Goal: Task Accomplishment & Management: Use online tool/utility

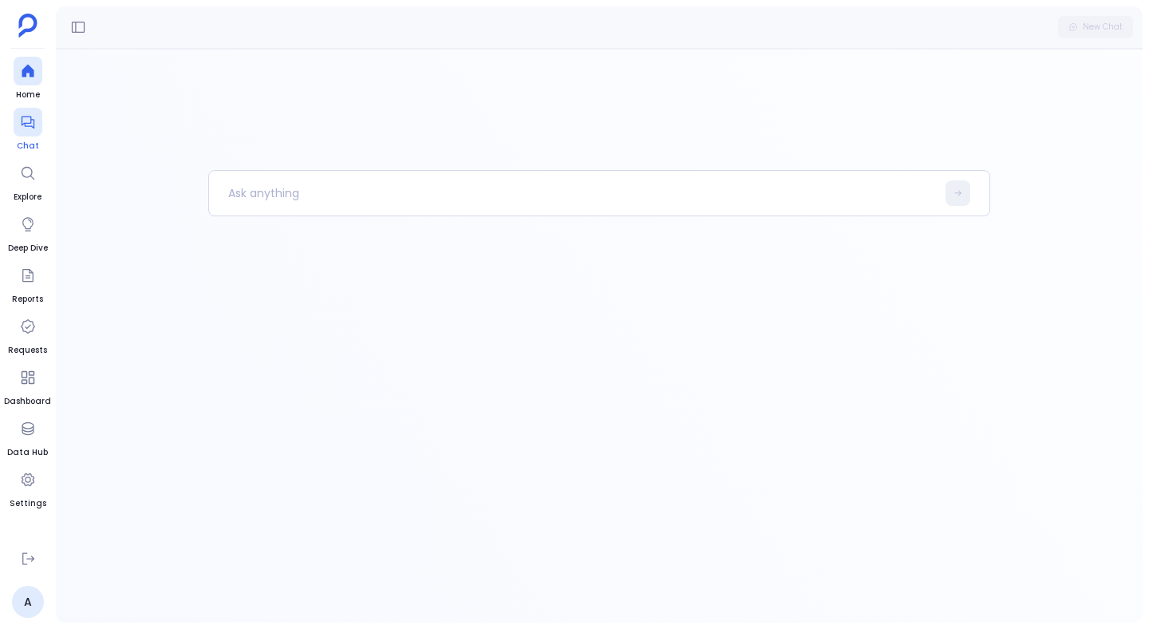
click at [16, 128] on div at bounding box center [28, 122] width 29 height 29
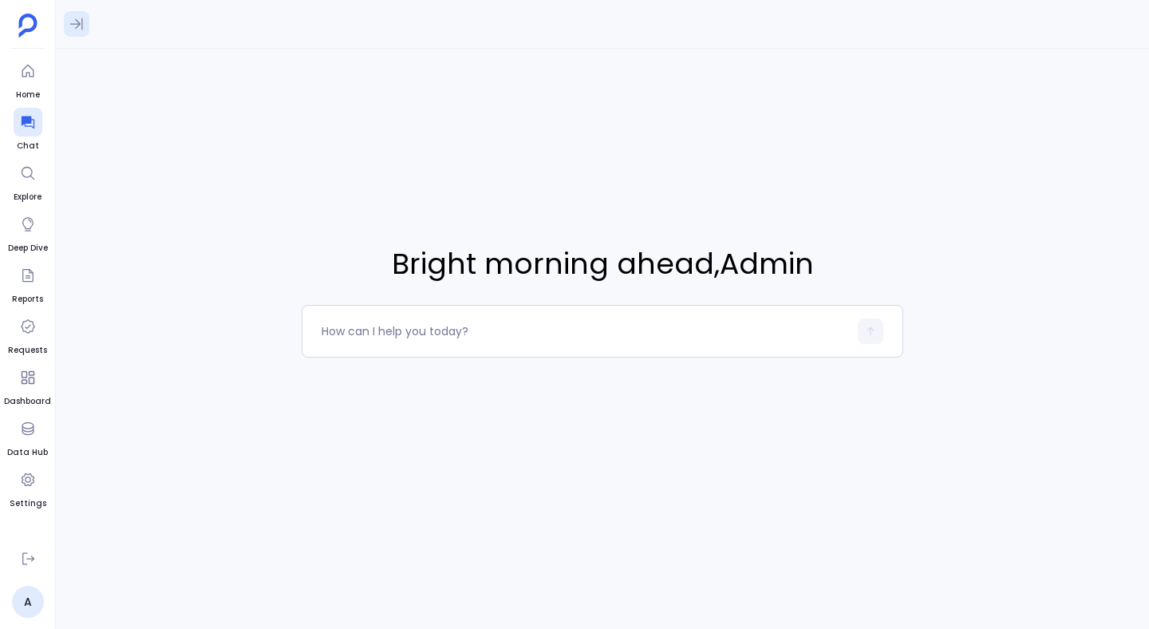
click at [84, 26] on icon at bounding box center [77, 24] width 16 height 16
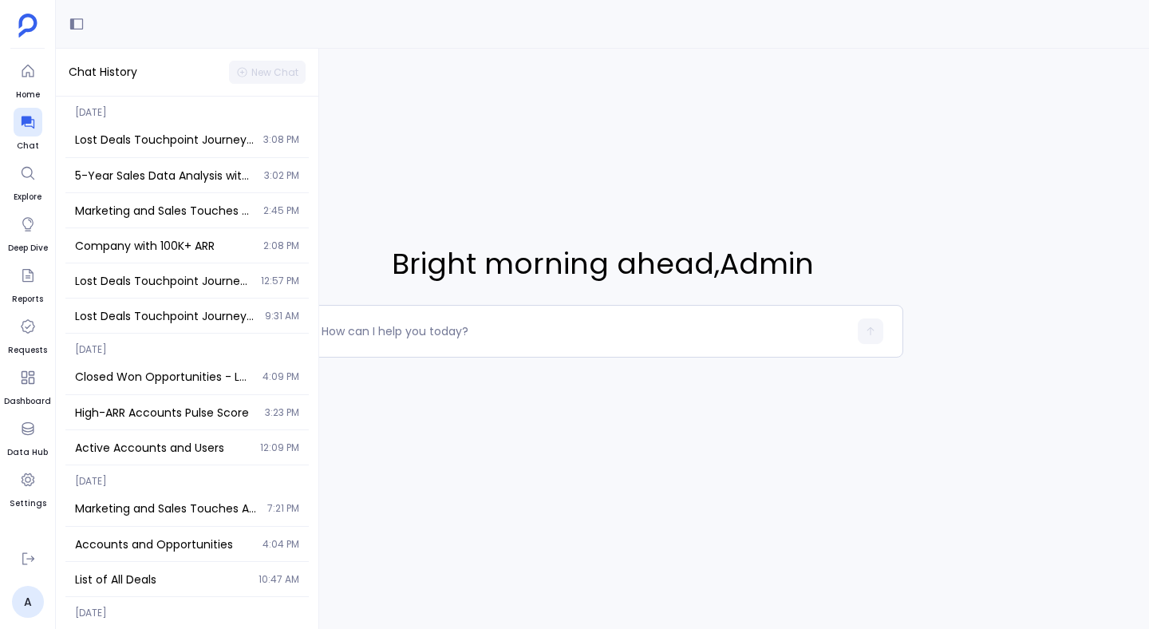
click at [483, 115] on div "Bright morning ahead , Admin" at bounding box center [602, 300] width 1093 height 503
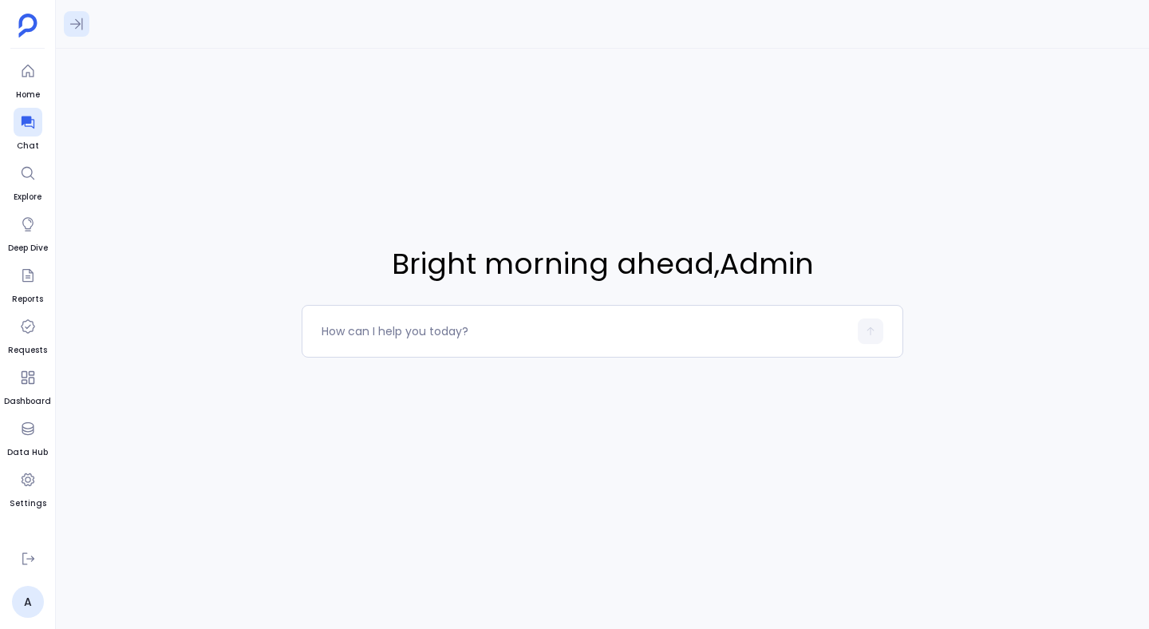
click at [77, 30] on icon at bounding box center [77, 24] width 16 height 16
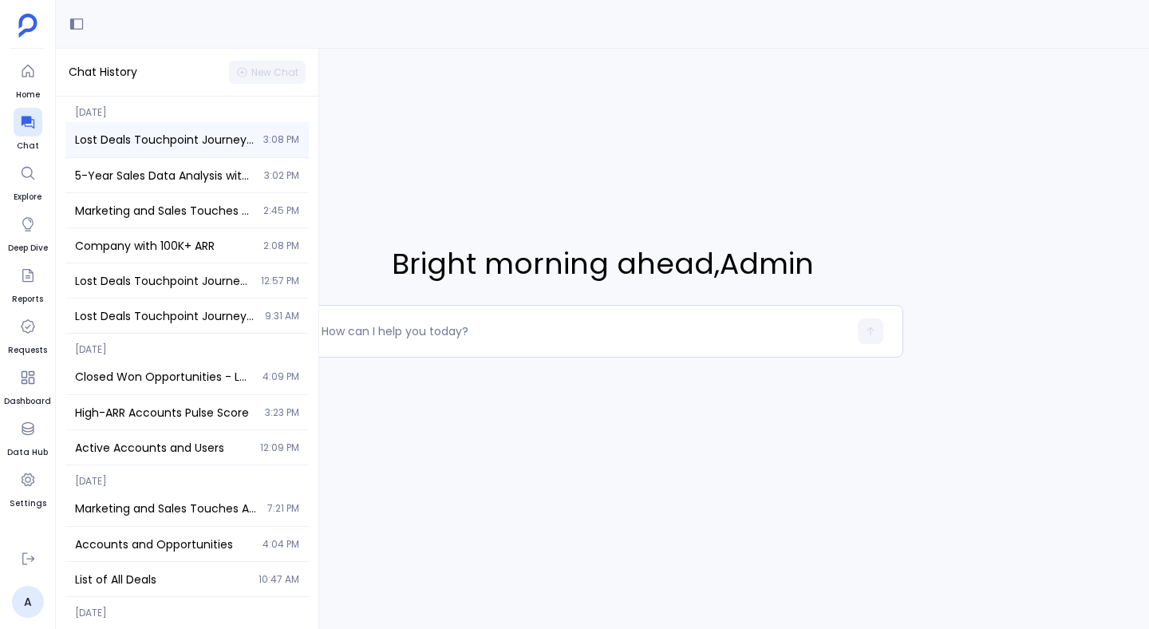
click at [108, 142] on span "Lost Deals Touchpoint Journey - Last 2 Years" at bounding box center [164, 140] width 179 height 16
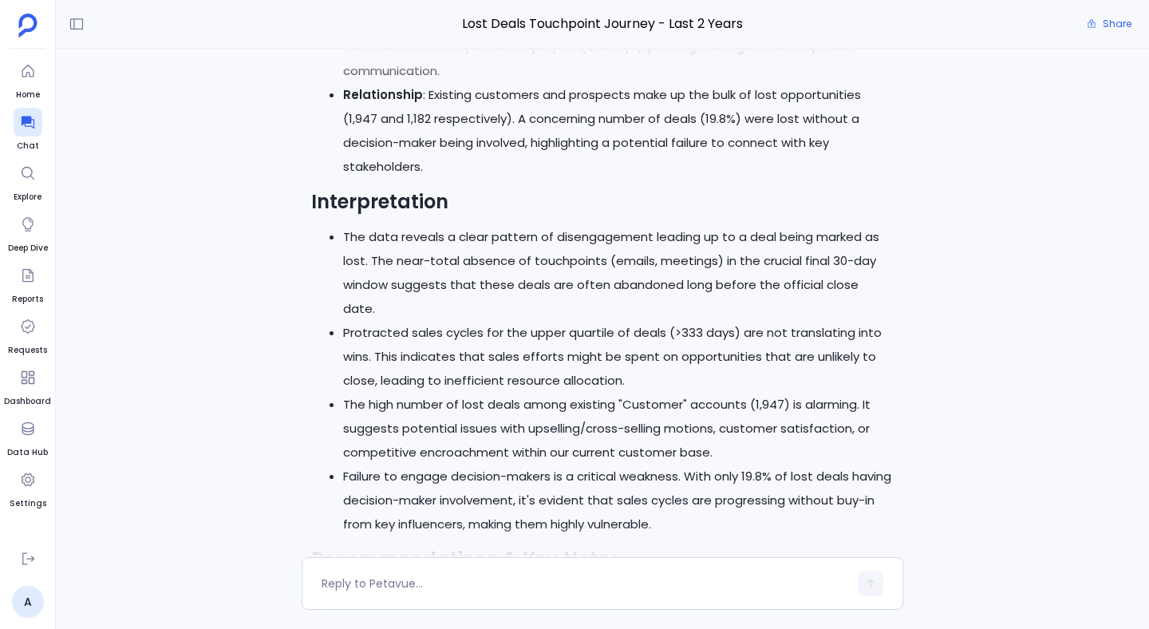
scroll to position [-725, 0]
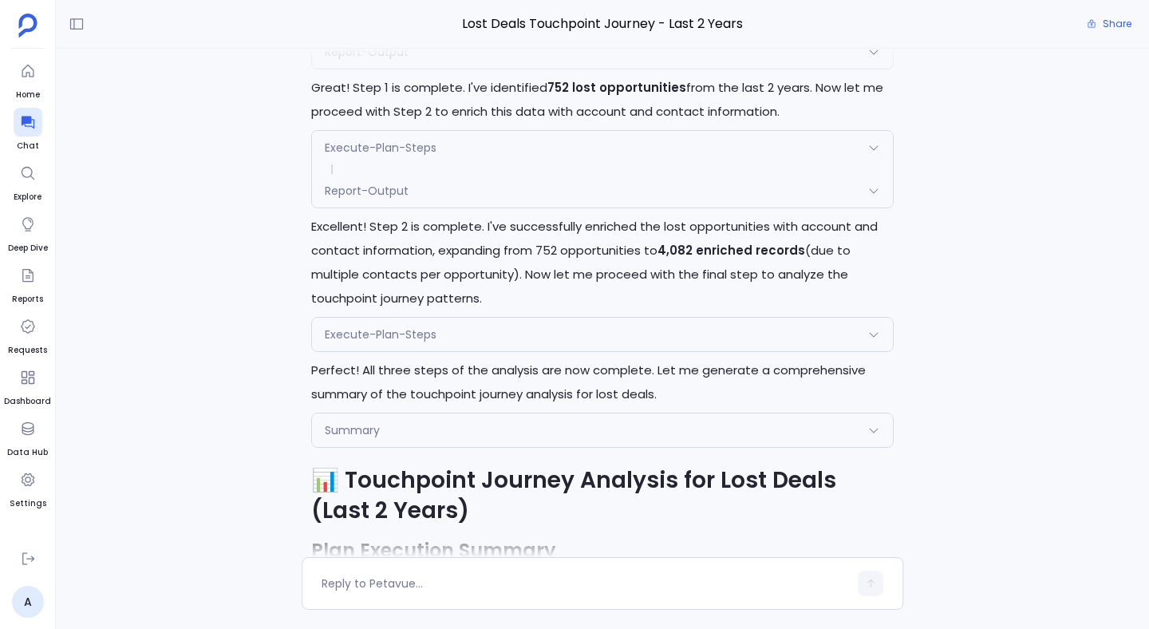
click at [350, 156] on span "Execute-Plan-Steps" at bounding box center [381, 148] width 112 height 16
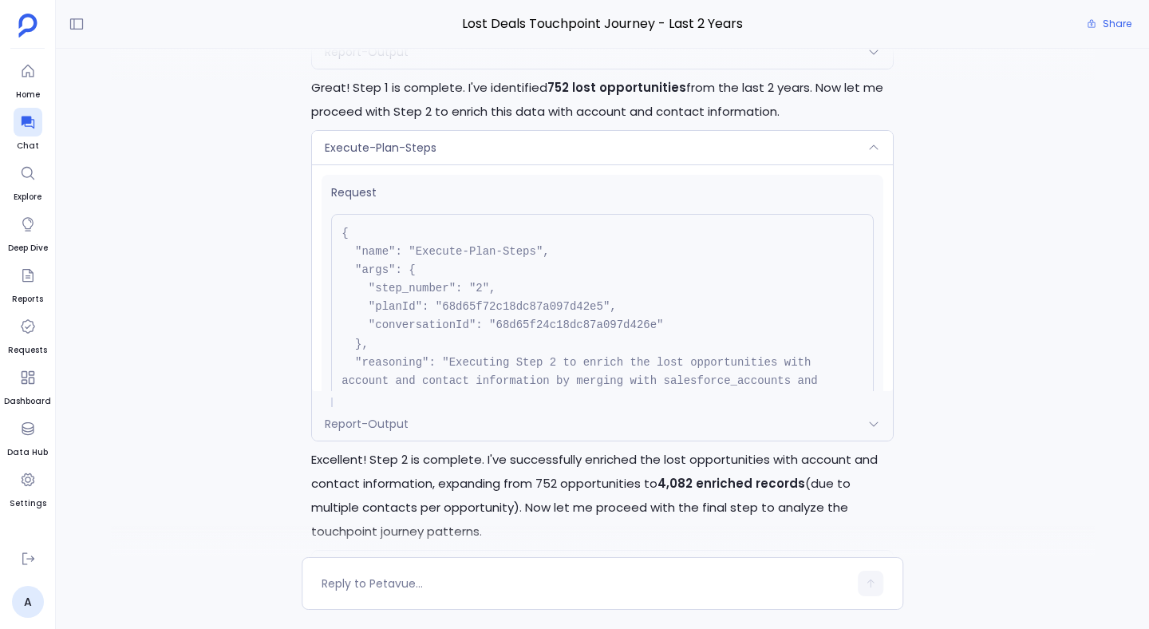
click at [353, 156] on span "Execute-Plan-Steps" at bounding box center [381, 148] width 112 height 16
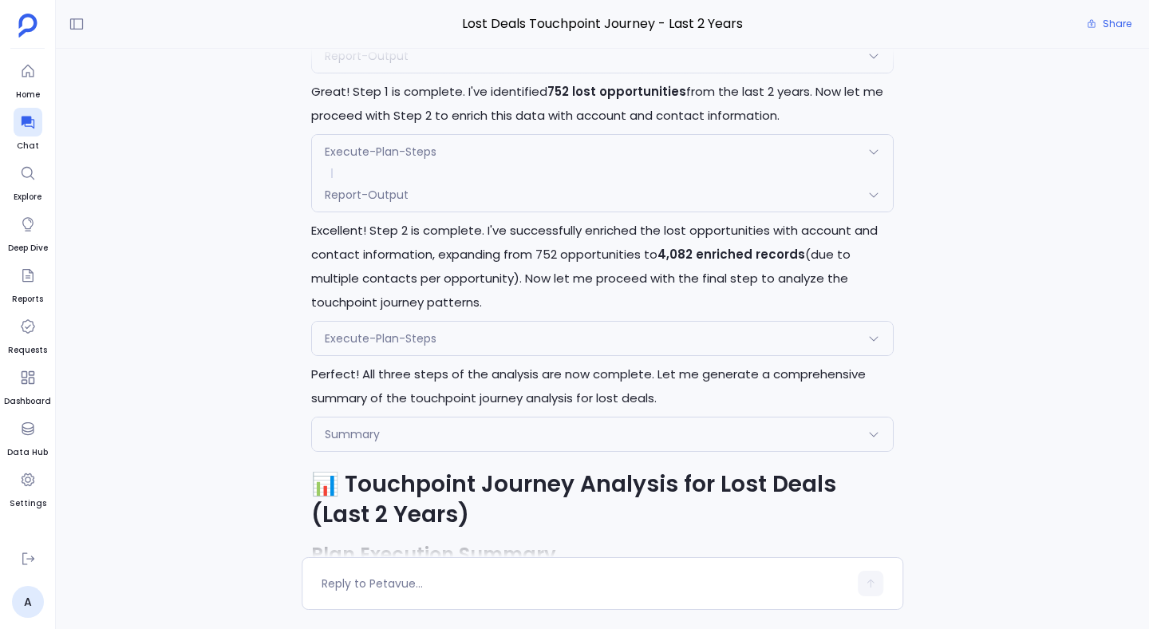
scroll to position [-2209, 0]
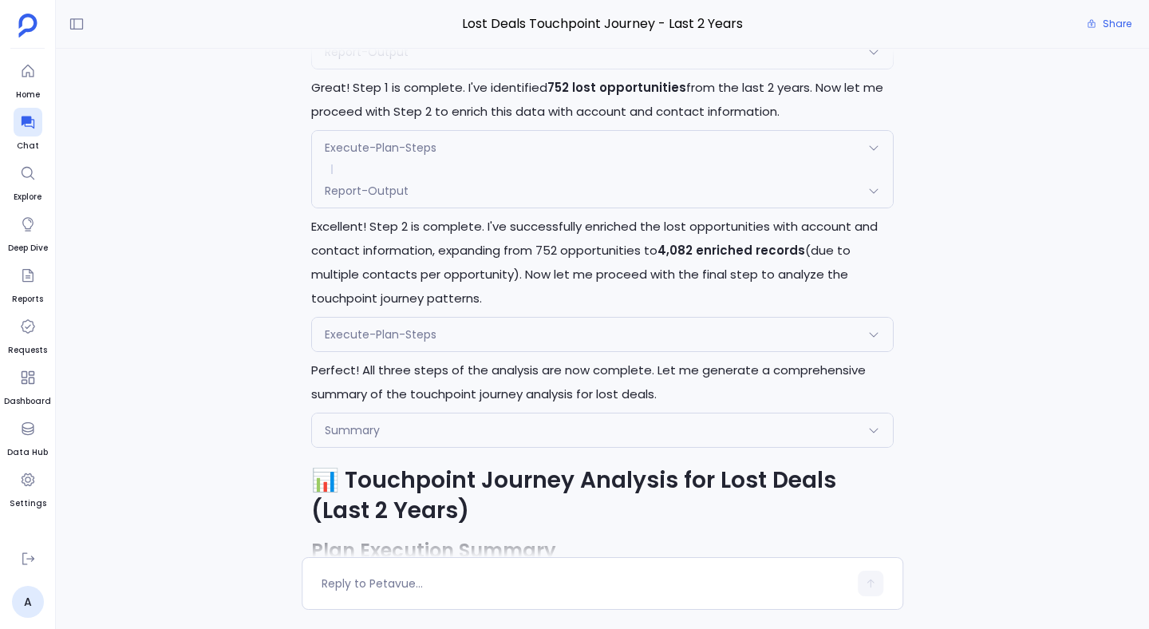
click at [352, 174] on span at bounding box center [602, 169] width 581 height 10
click at [352, 207] on div "Report-Output" at bounding box center [602, 191] width 581 height 34
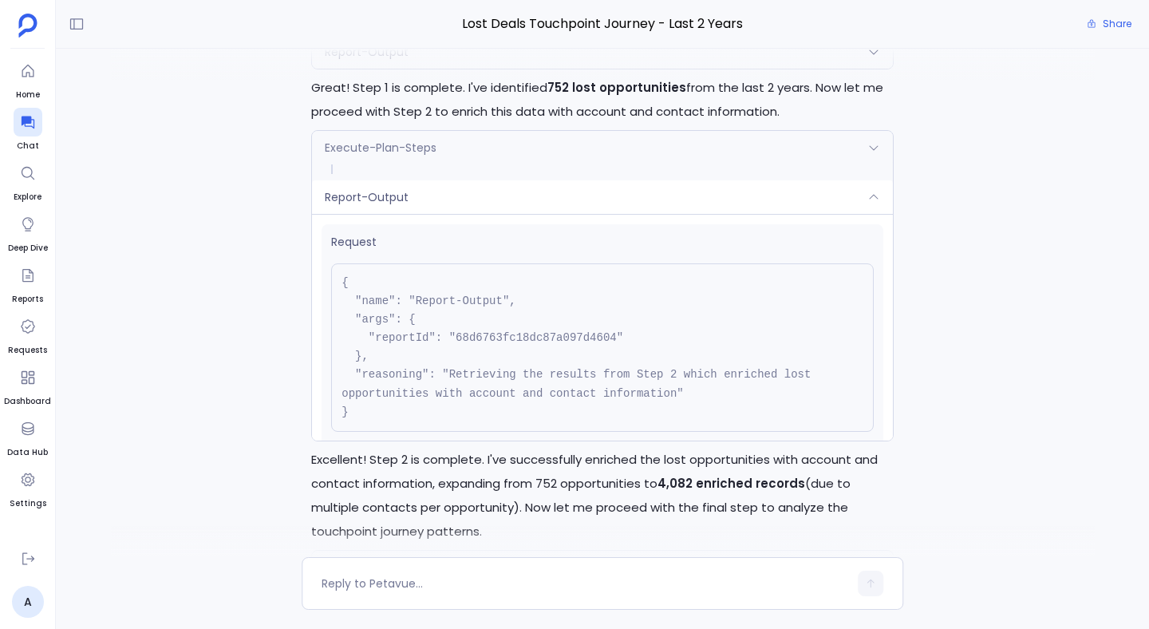
click at [352, 214] on div "Report-Output" at bounding box center [602, 197] width 581 height 34
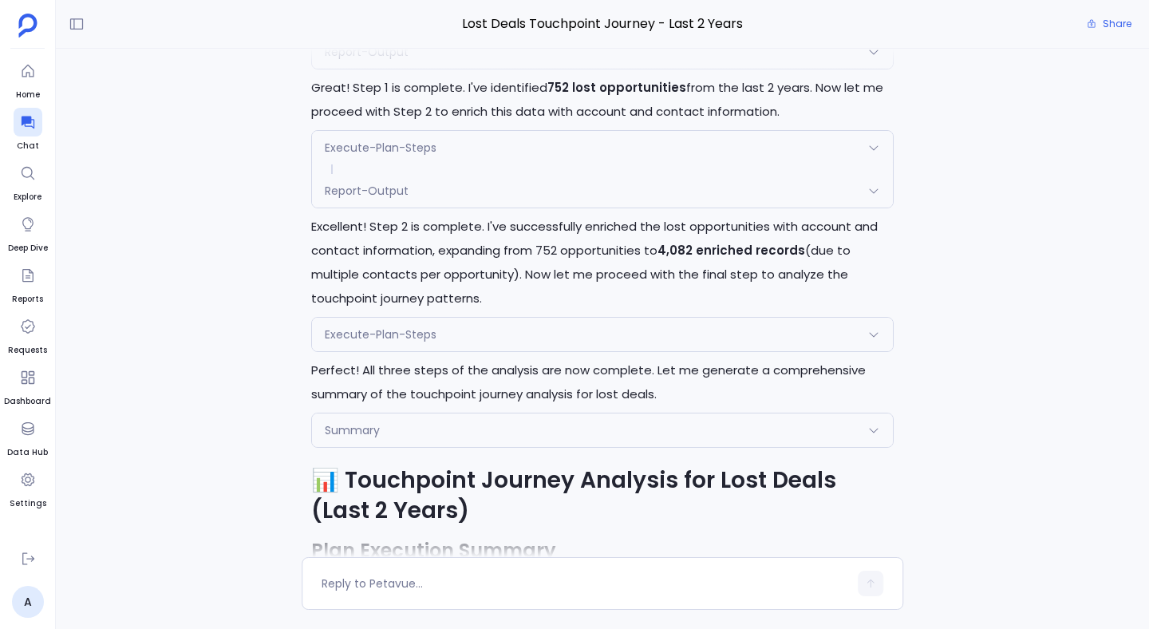
click at [369, 156] on span "Execute-Plan-Steps" at bounding box center [381, 148] width 112 height 16
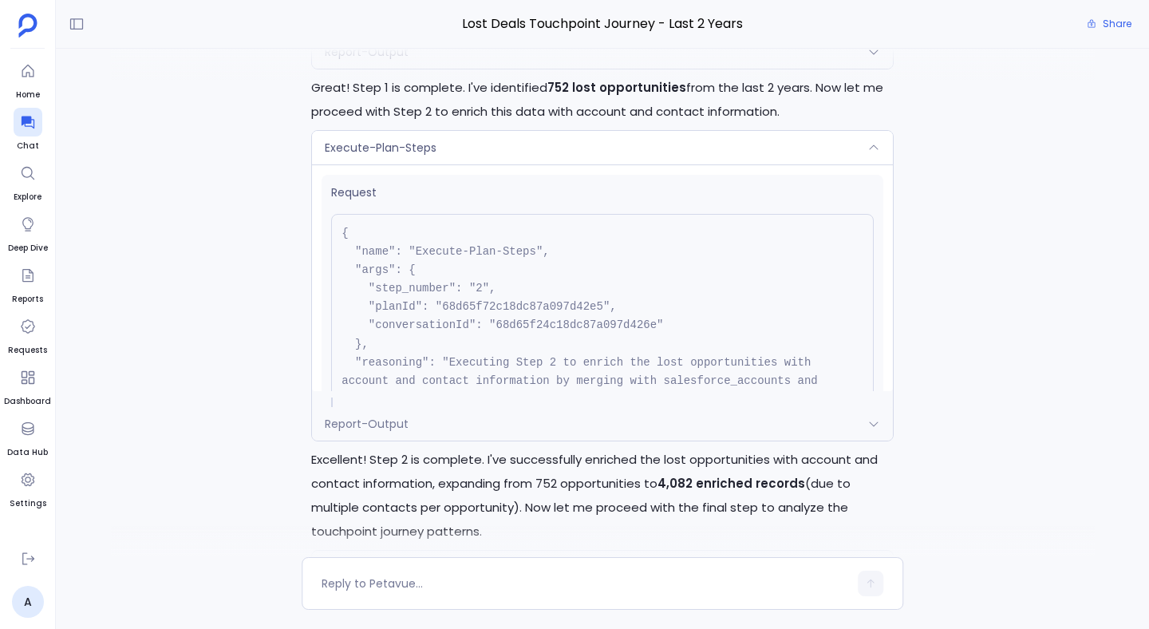
click at [369, 156] on span "Execute-Plan-Steps" at bounding box center [381, 148] width 112 height 16
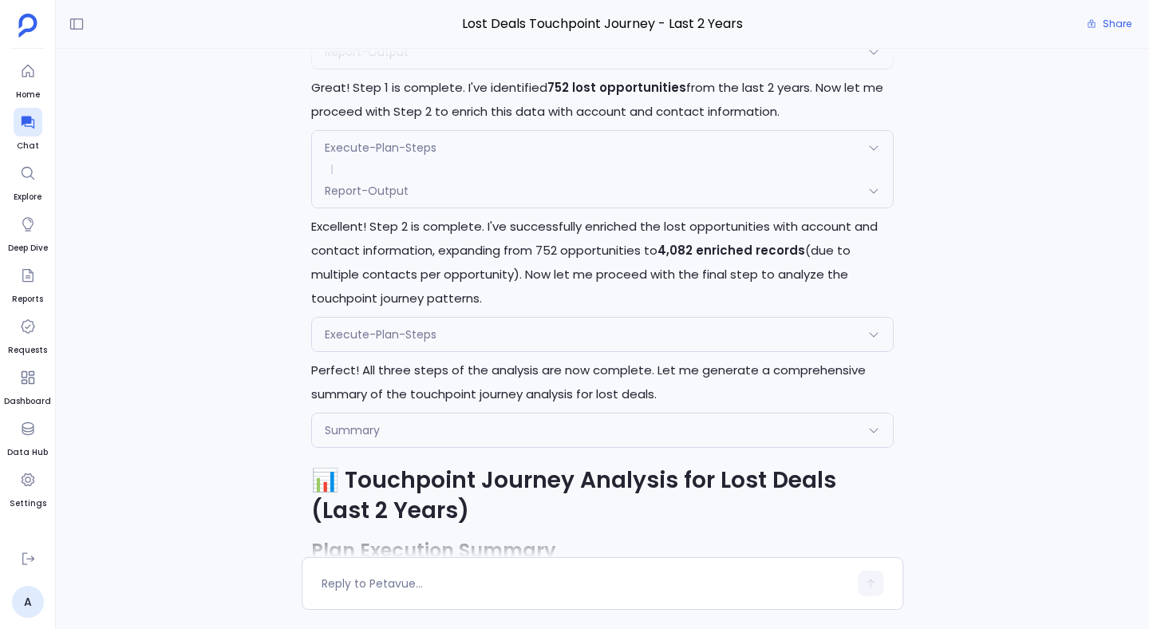
click at [369, 207] on div "Report-Output" at bounding box center [602, 191] width 581 height 34
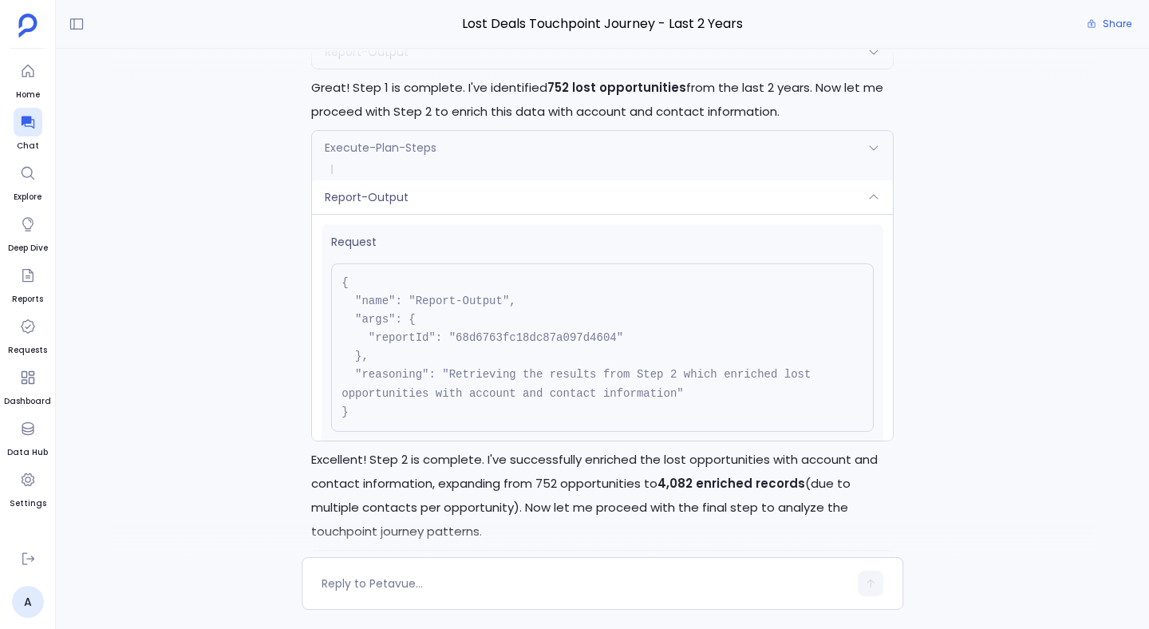
click at [369, 214] on div "Report-Output" at bounding box center [602, 197] width 581 height 34
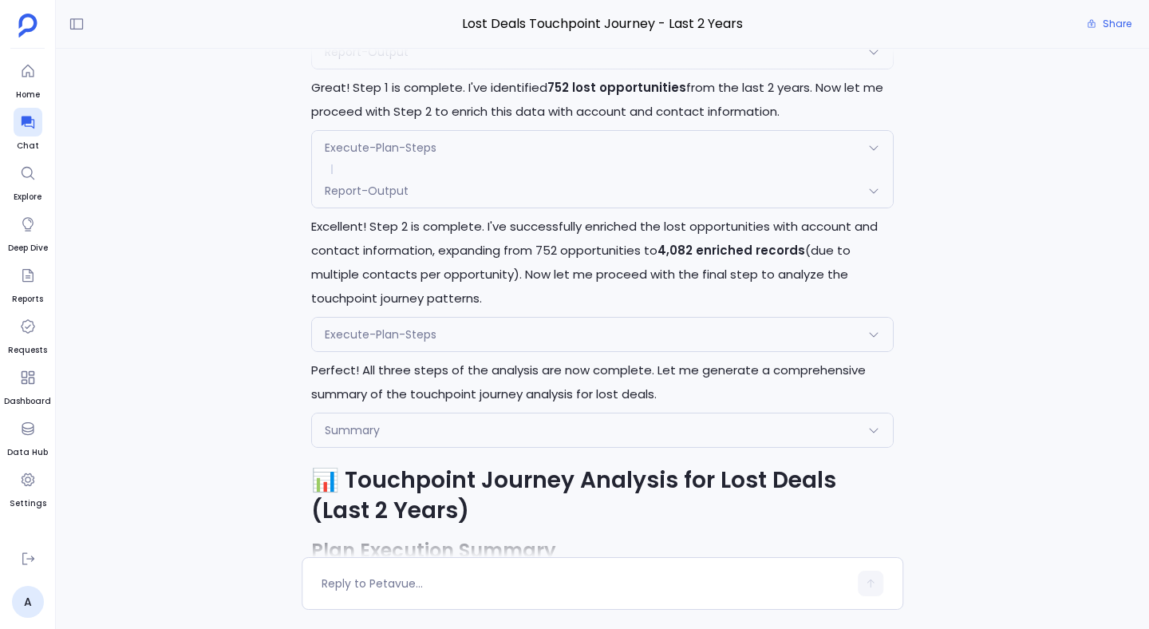
click at [571, 447] on div "Summary" at bounding box center [602, 430] width 581 height 34
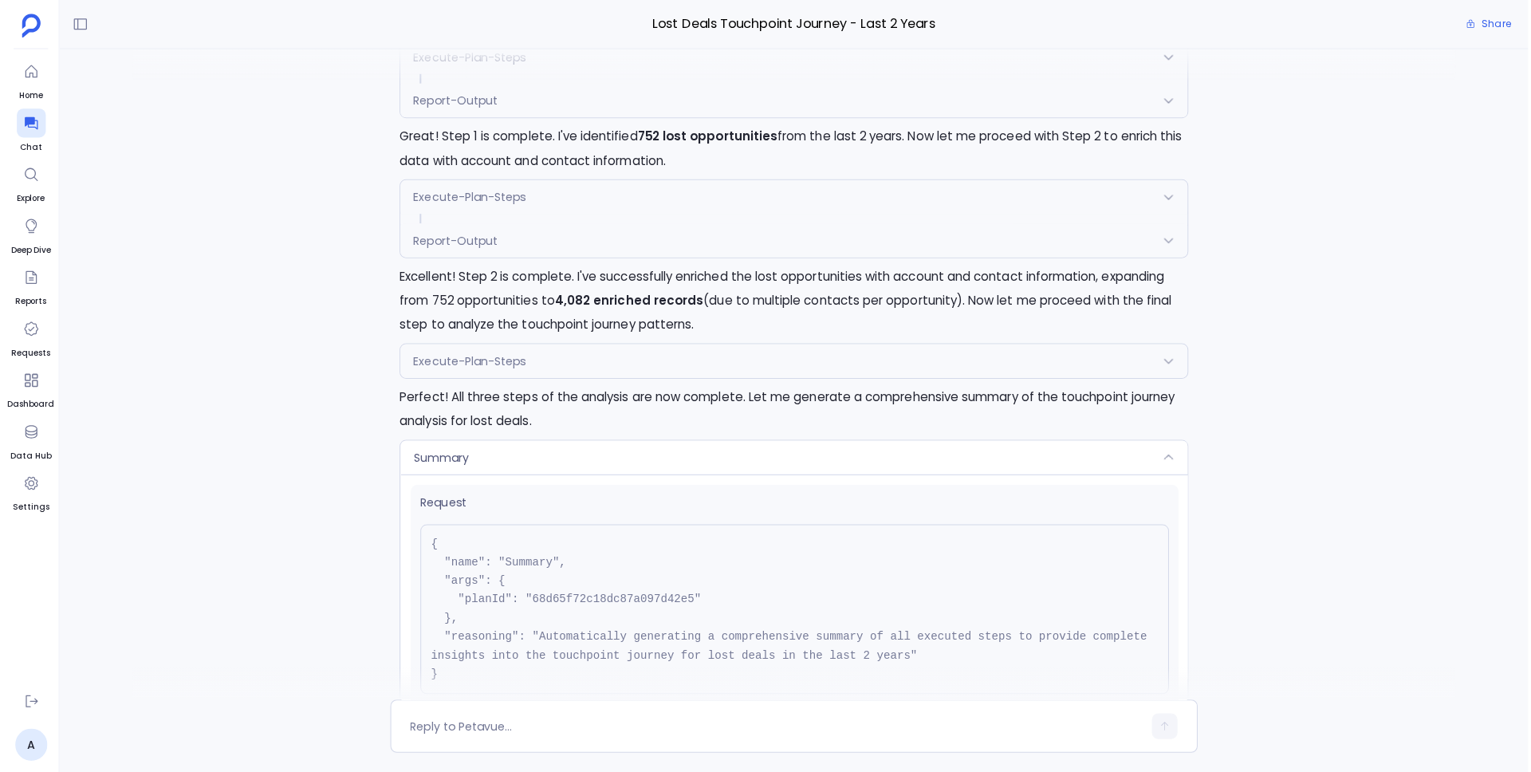
scroll to position [-1975, 0]
click at [380, 321] on div "Excellent! I'll now execute the approved analysis plan. Let me start with Step …" at bounding box center [794, 375] width 1476 height 652
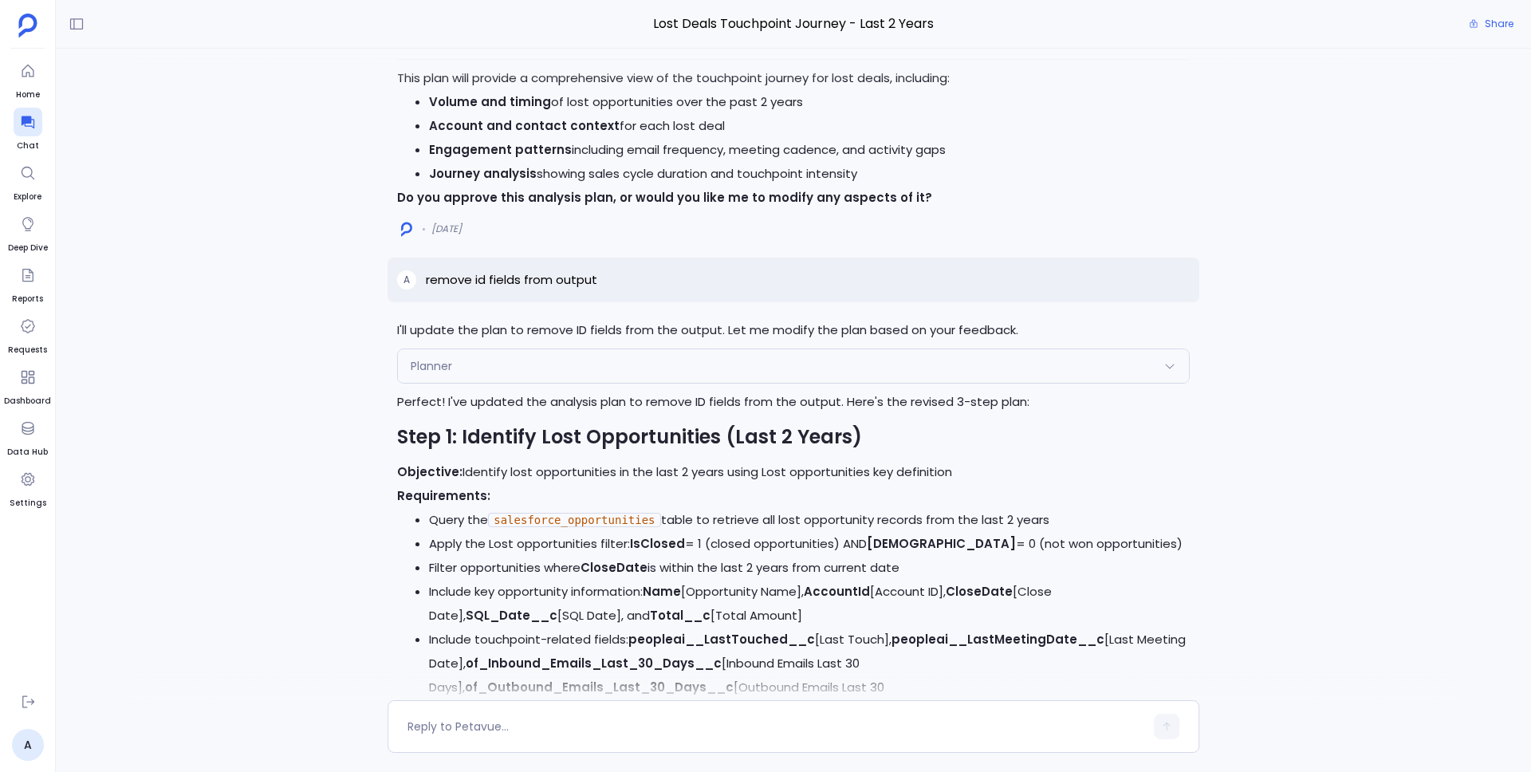
scroll to position [-3790, 0]
click at [404, 238] on img at bounding box center [406, 230] width 11 height 15
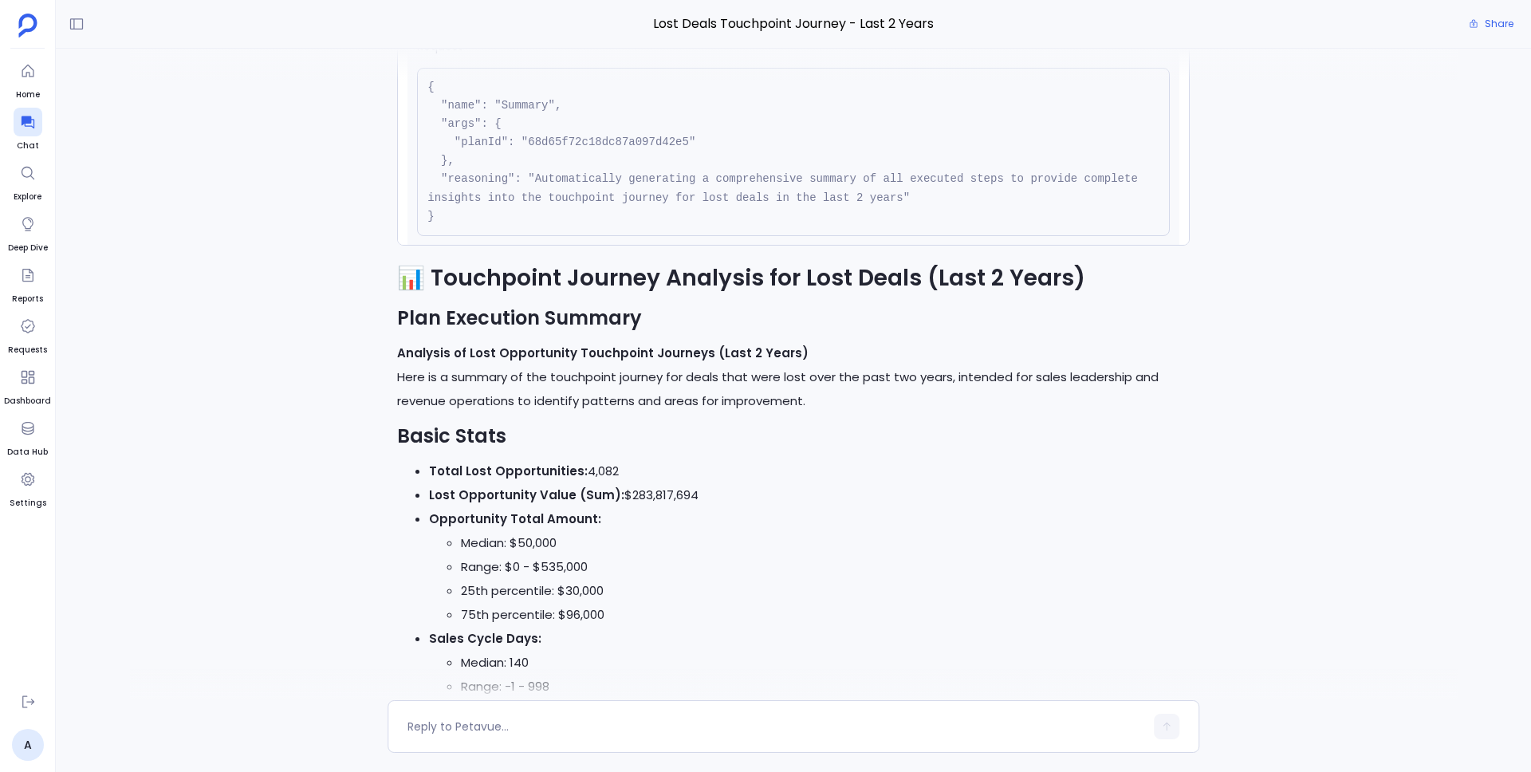
scroll to position [-1750, 0]
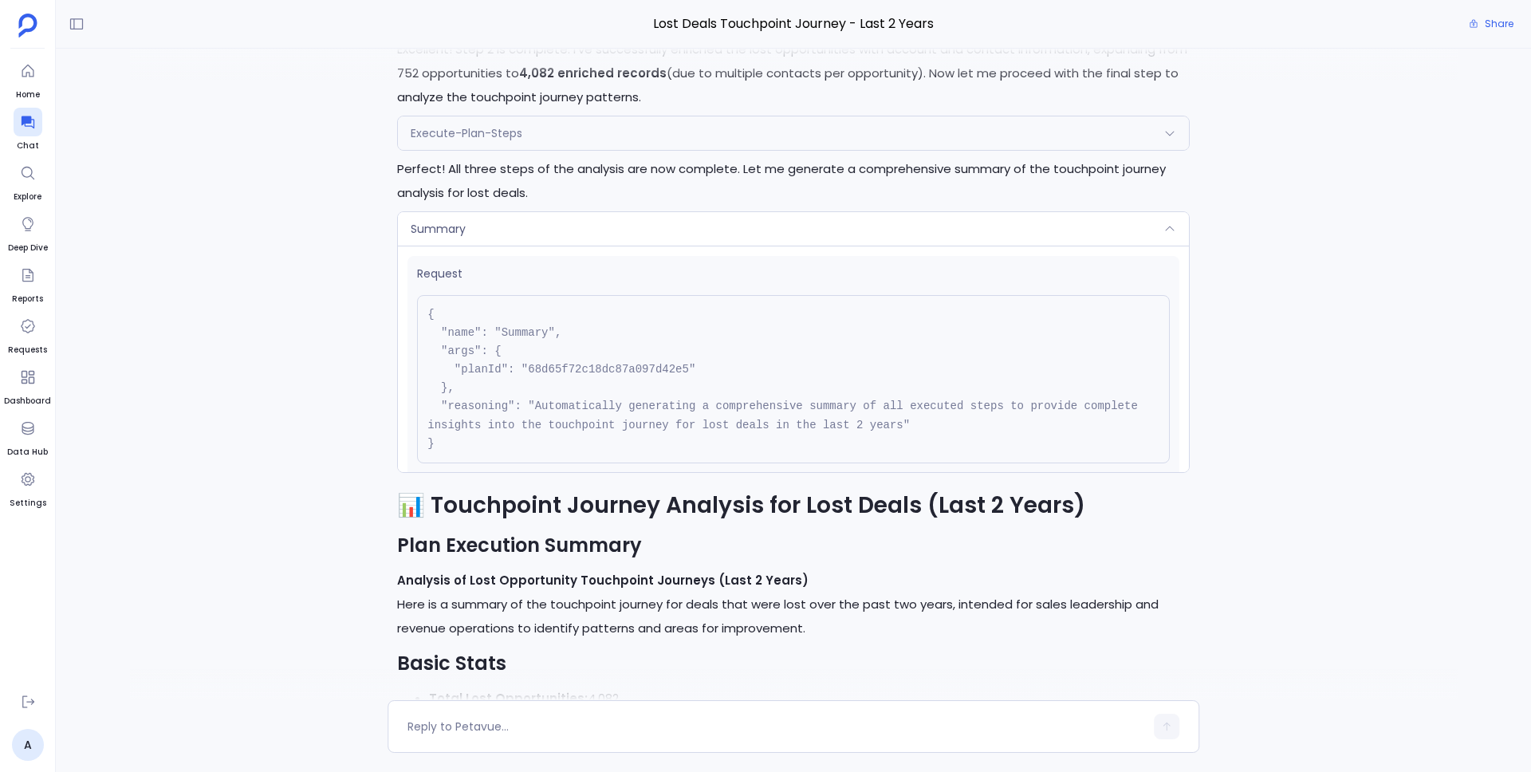
click at [699, 18] on span "Lost Deals Touchpoint Journey - Last 2 Years" at bounding box center [794, 24] width 812 height 21
copy div "Lost Deals Touchpoint Journey - Last 2 Years Share"
click at [69, 31] on icon at bounding box center [77, 24] width 16 height 16
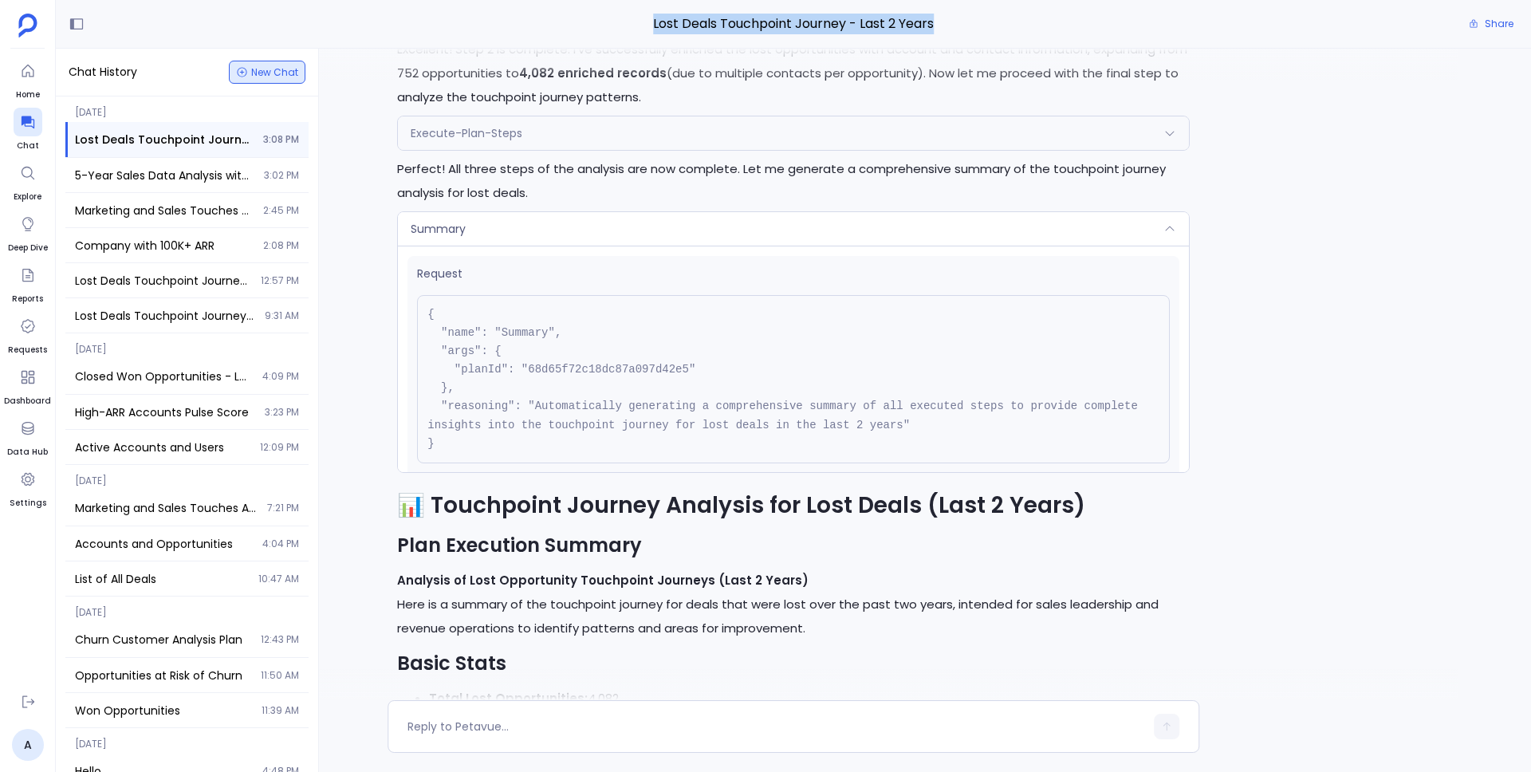
click at [267, 75] on span "New Chat" at bounding box center [274, 73] width 47 height 10
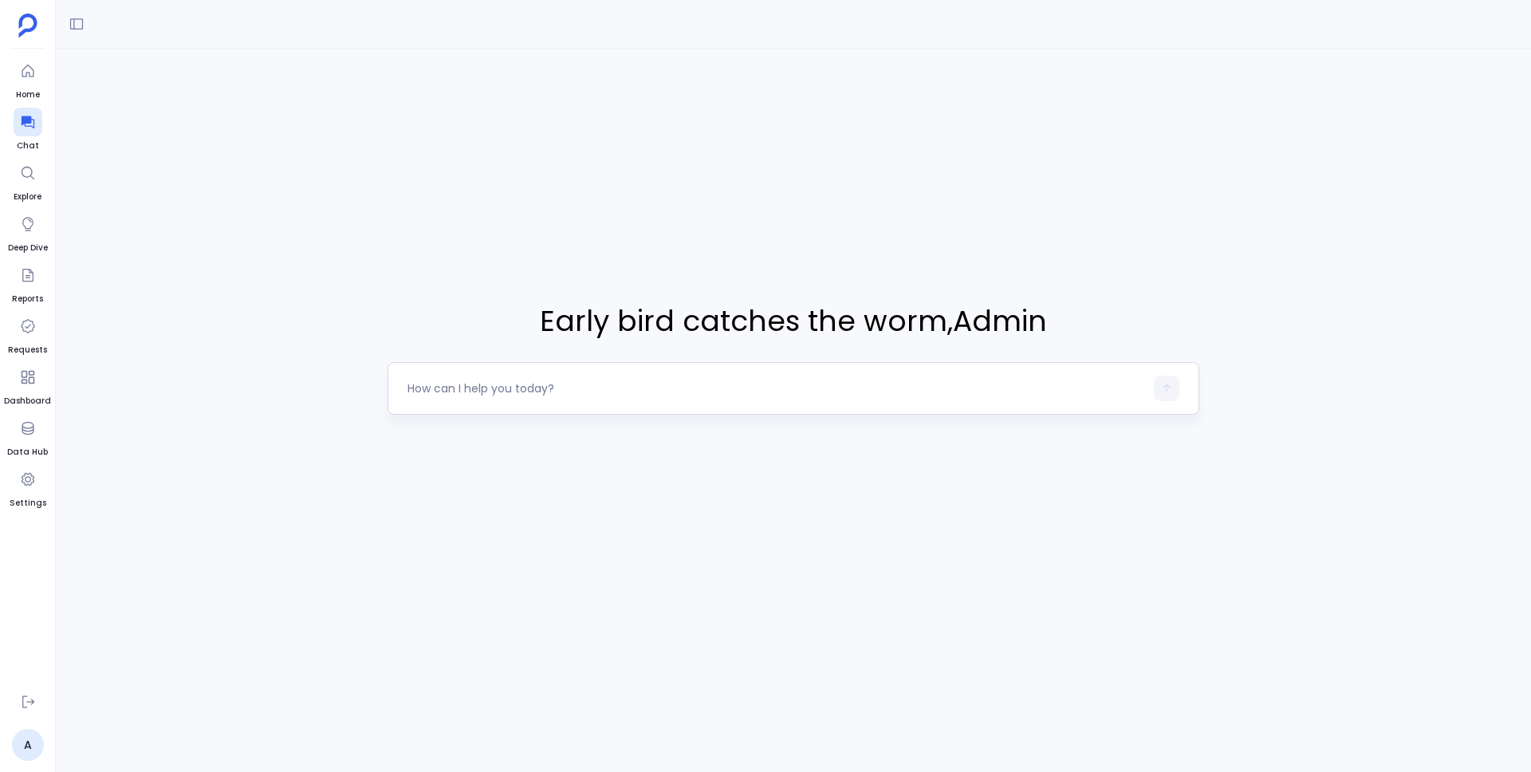
click at [559, 377] on div at bounding box center [776, 389] width 737 height 26
click at [550, 386] on textarea at bounding box center [776, 388] width 737 height 16
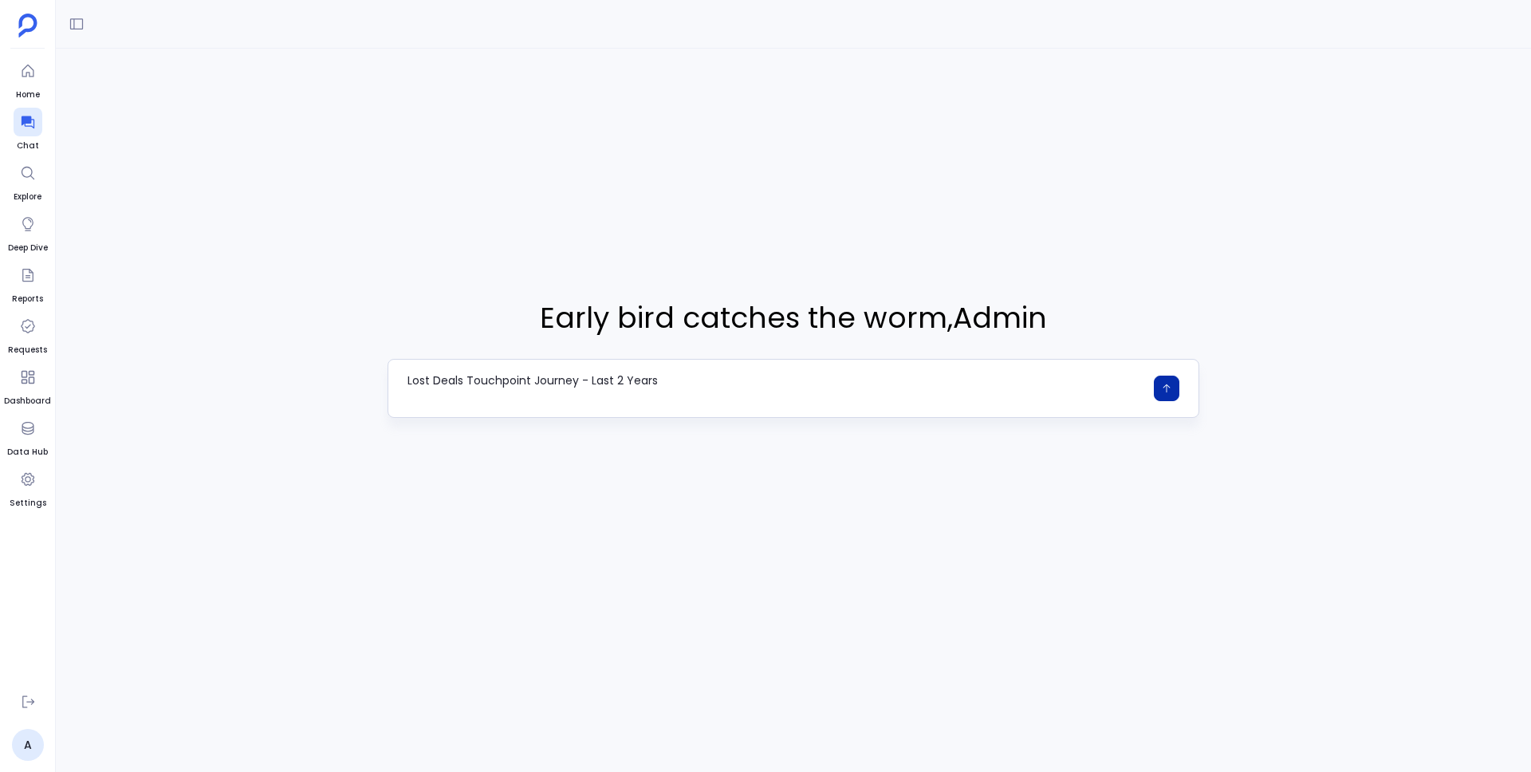
type textarea "Lost Deals Touchpoint Journey - Last 2 Years"
click at [1148, 390] on button "button" at bounding box center [1167, 389] width 26 height 26
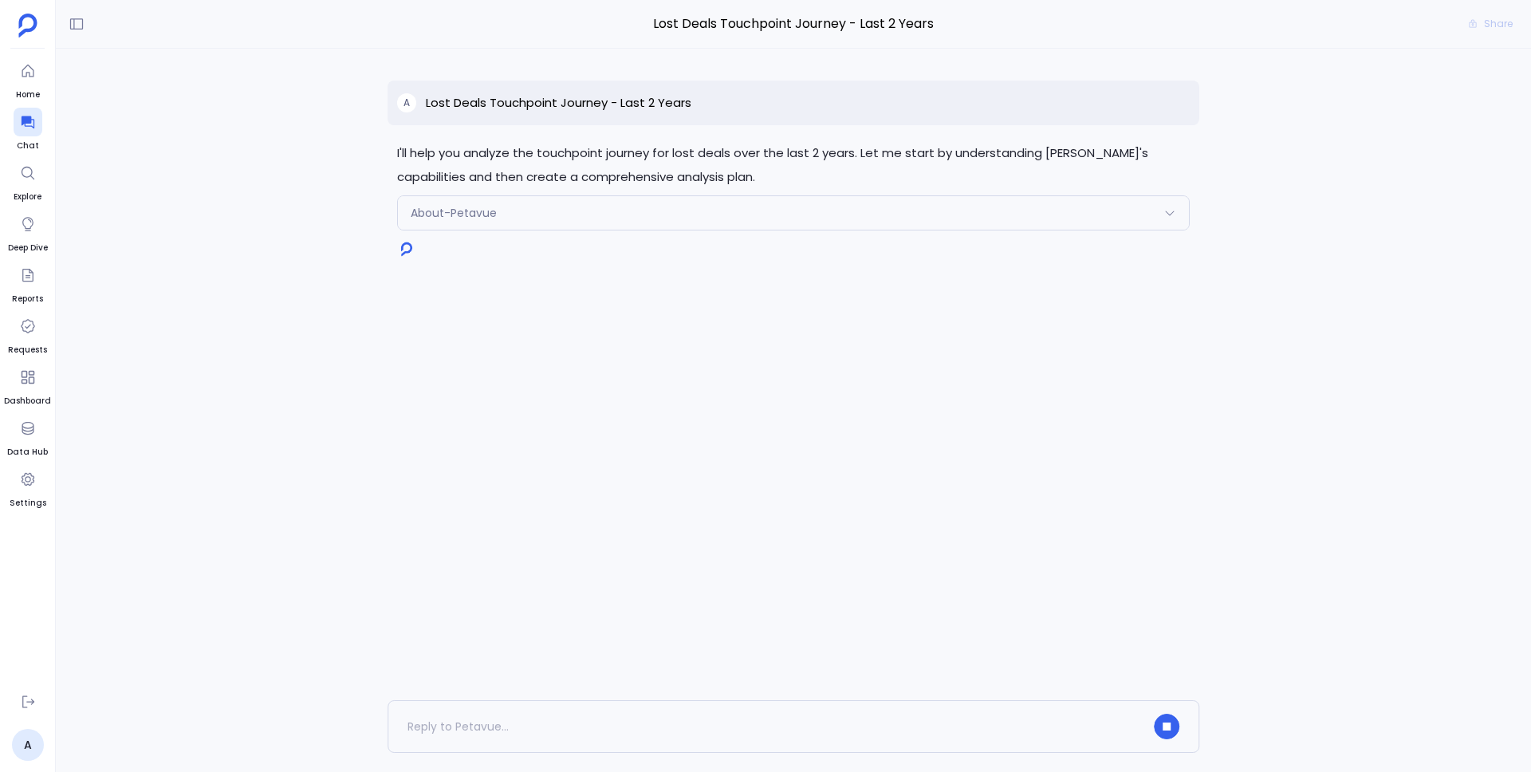
click at [566, 217] on div "About-Petavue" at bounding box center [793, 213] width 791 height 34
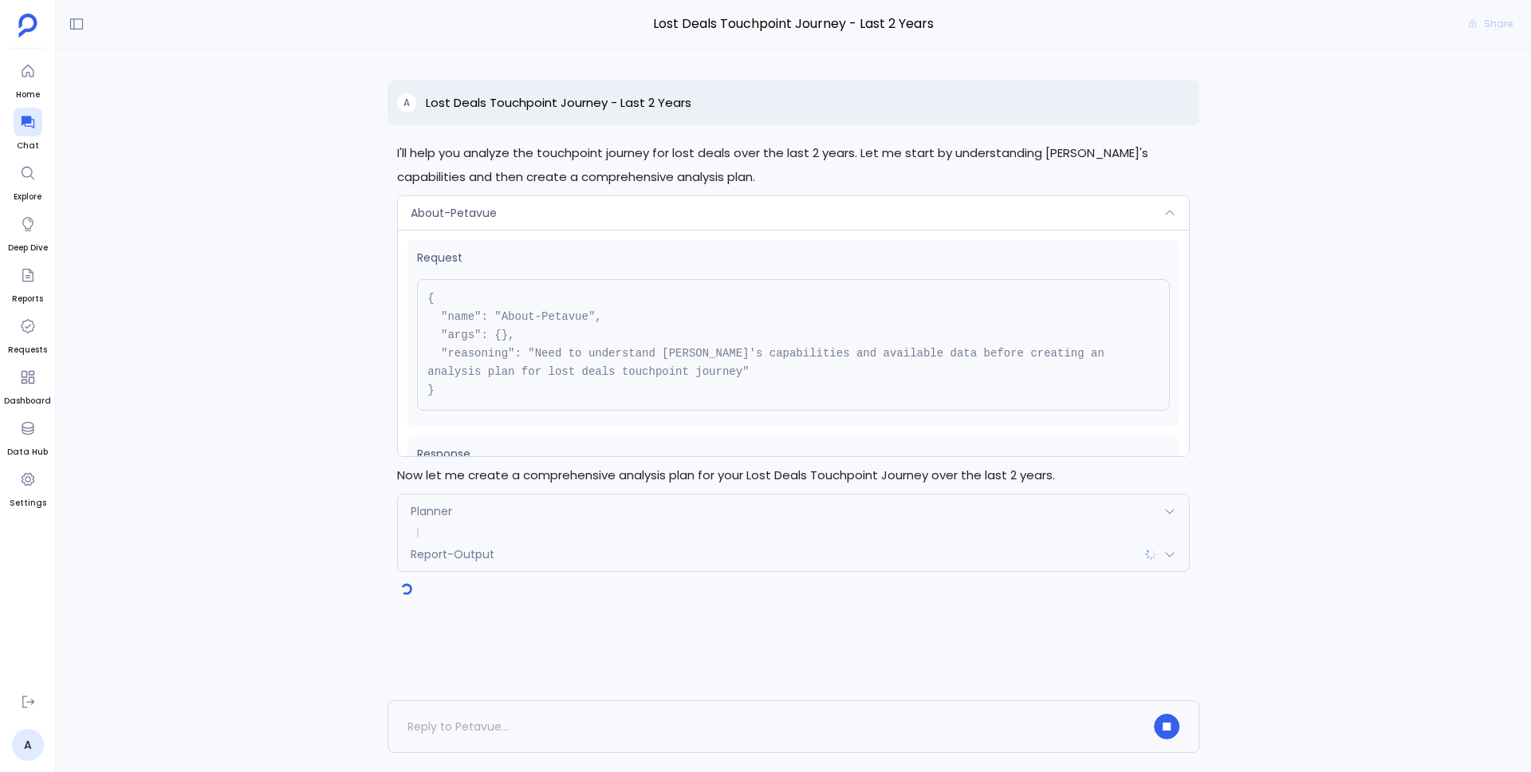
click at [634, 510] on div "Planner" at bounding box center [793, 512] width 791 height 34
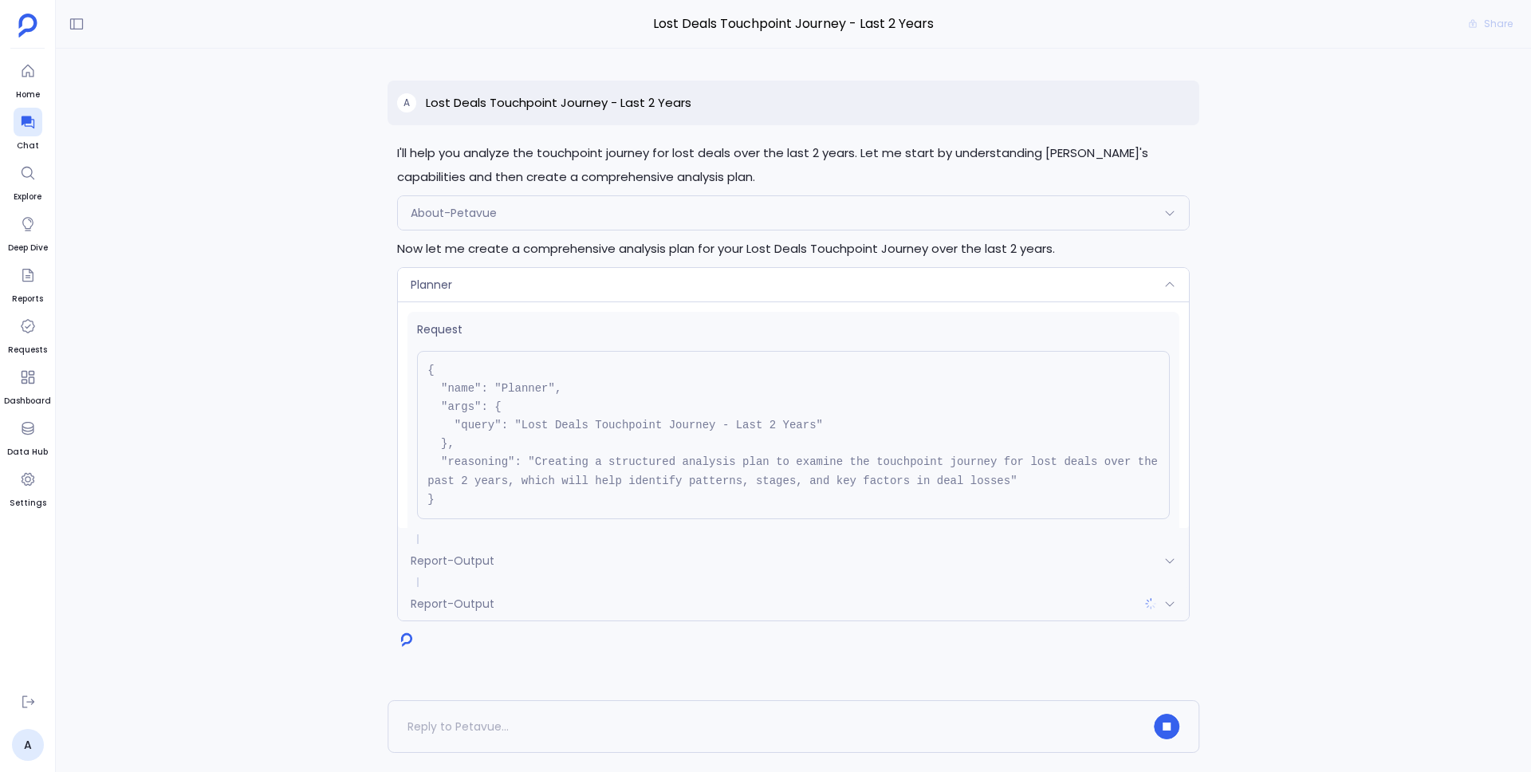
click at [860, 558] on div "Report-Output" at bounding box center [793, 561] width 791 height 34
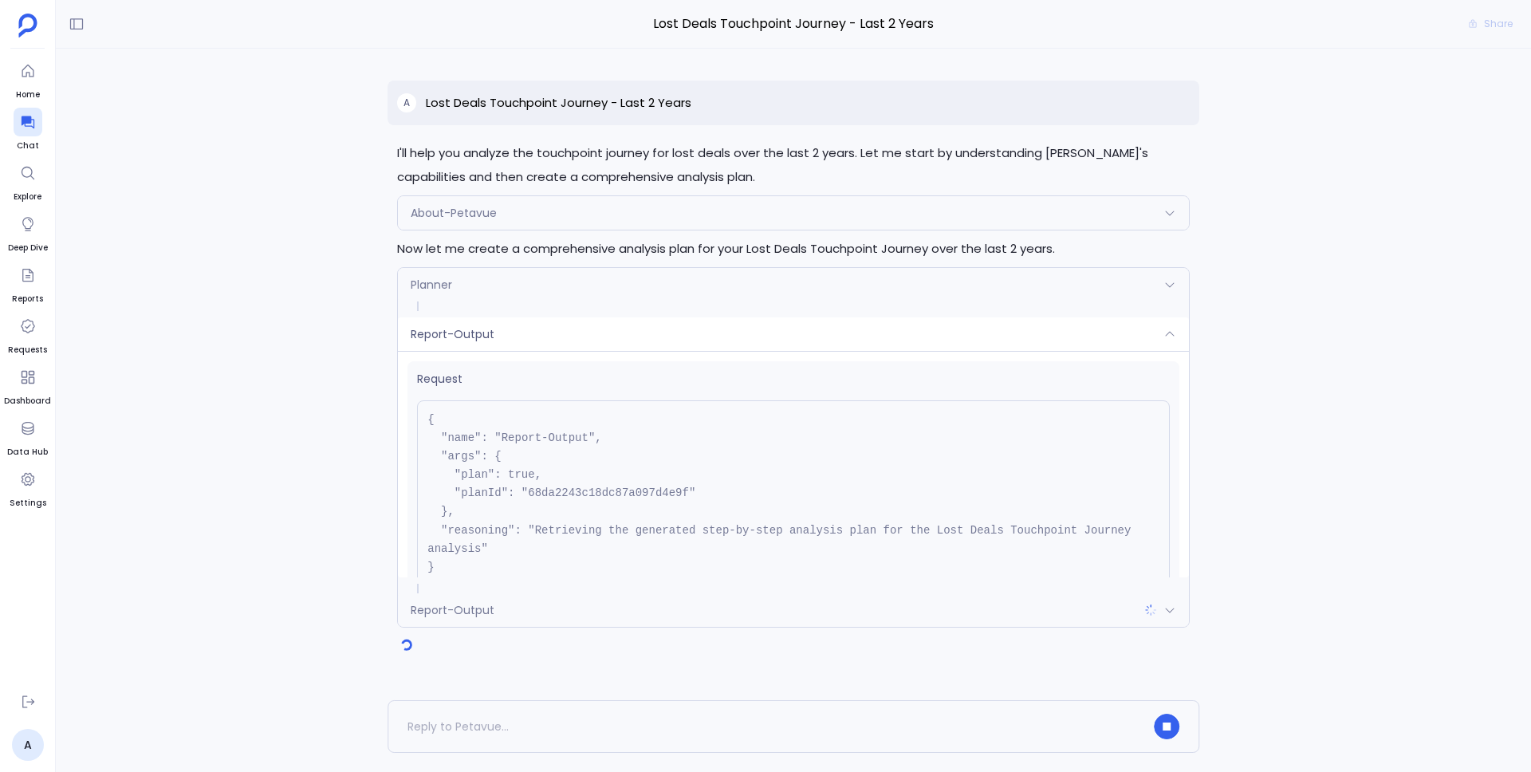
click at [843, 605] on div "Report-Output" at bounding box center [793, 610] width 791 height 34
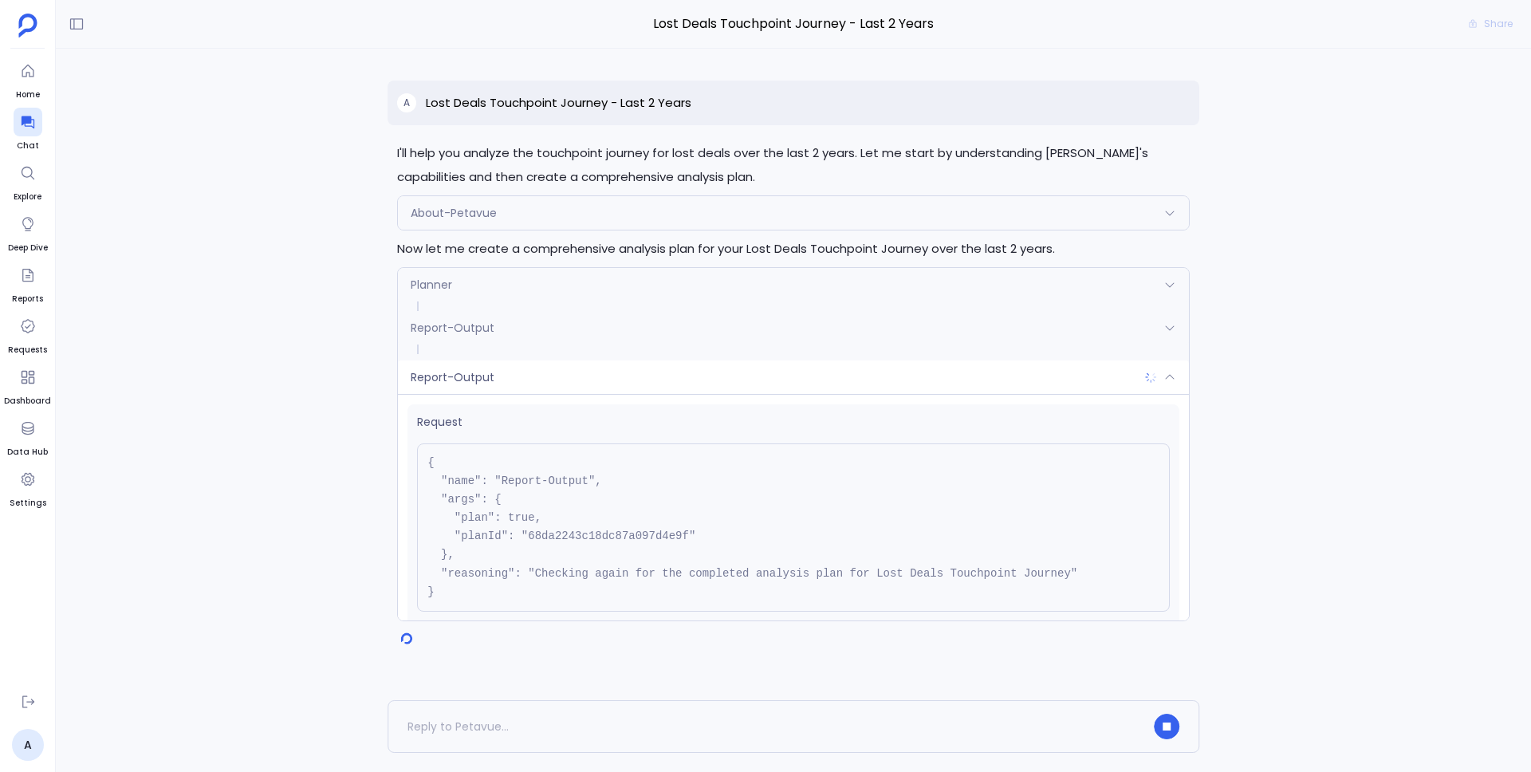
click at [810, 216] on div "About-Petavue" at bounding box center [793, 213] width 791 height 34
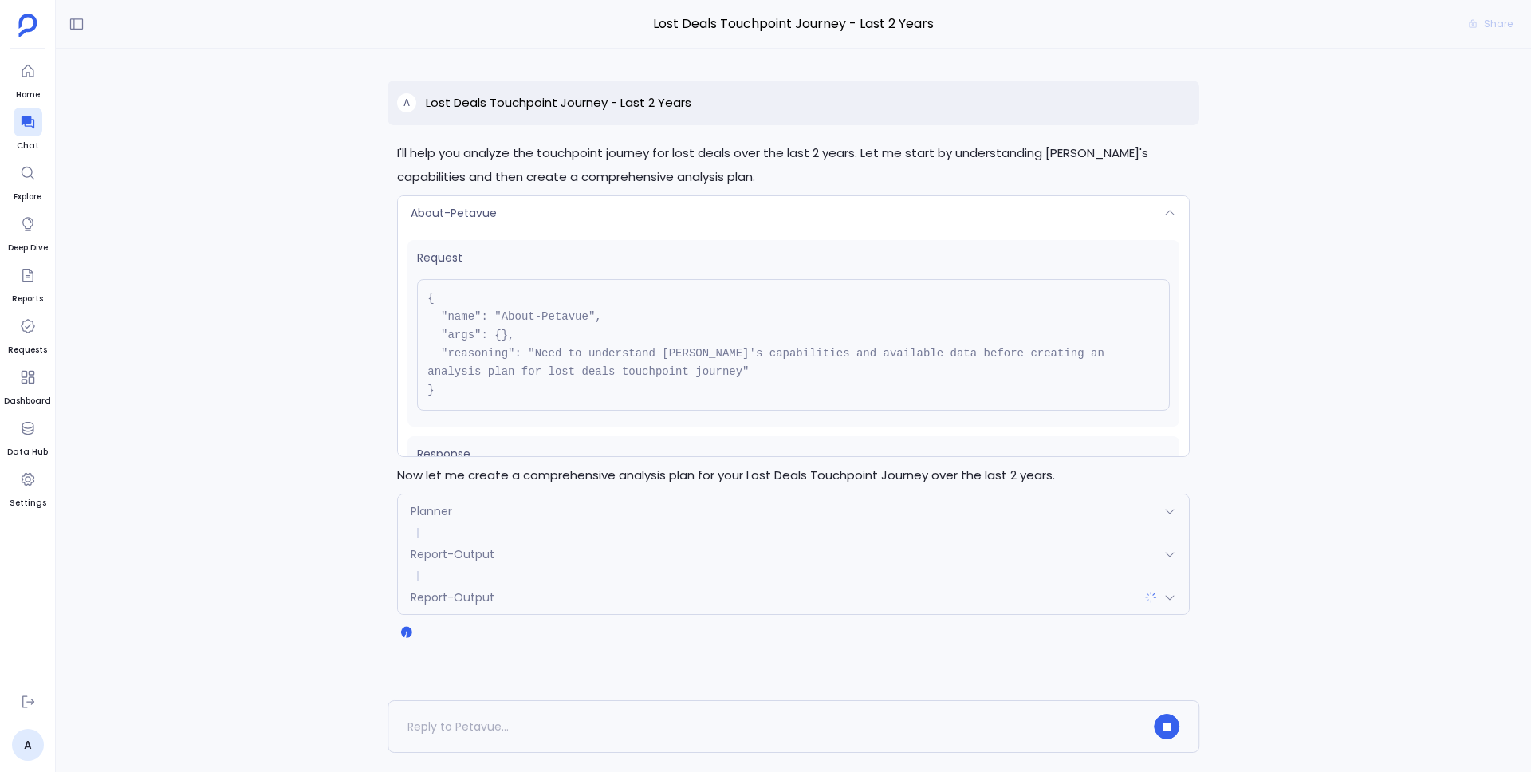
click at [810, 216] on div "About-Petavue" at bounding box center [793, 213] width 791 height 34
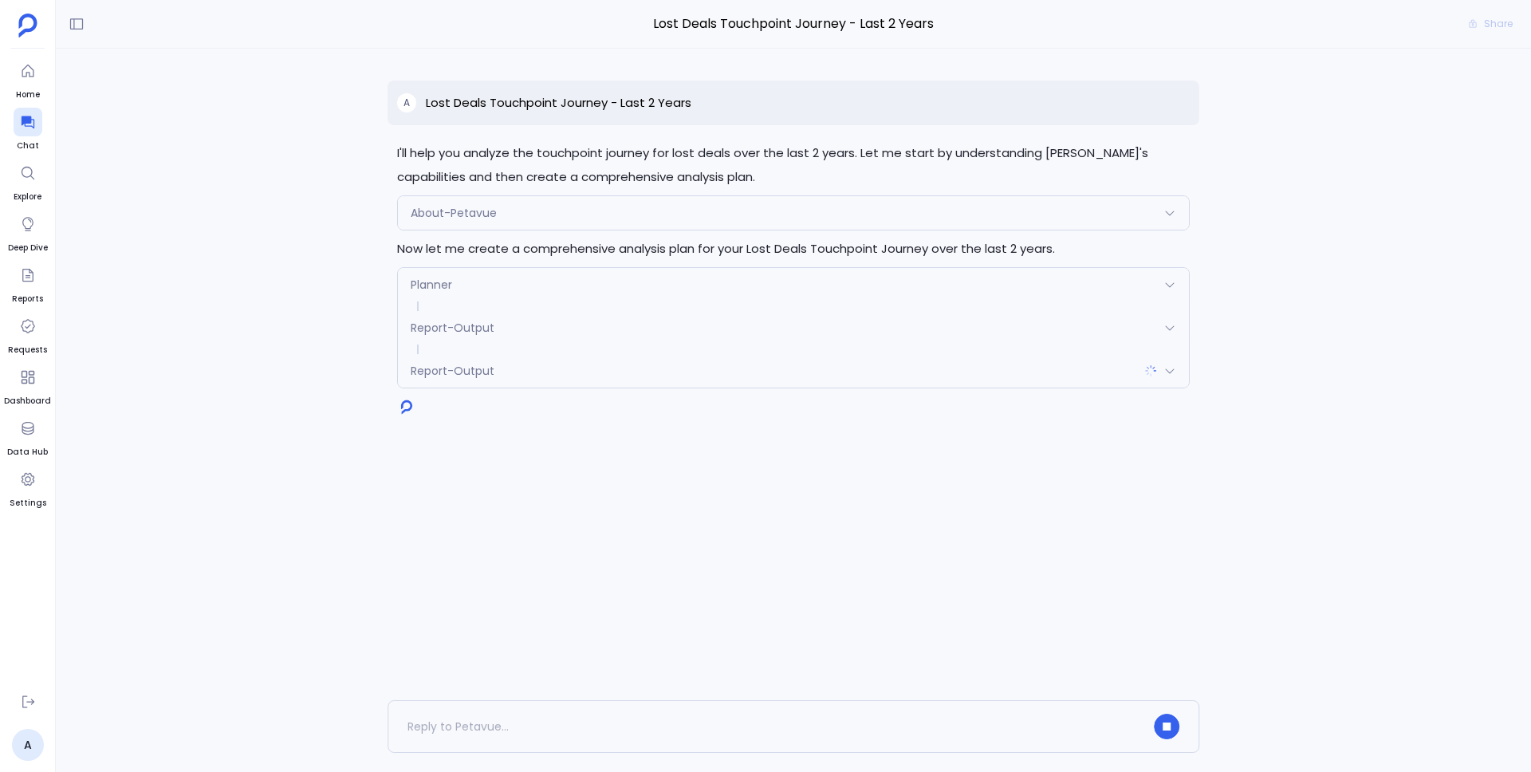
click at [768, 373] on div "Report-Output" at bounding box center [793, 371] width 791 height 34
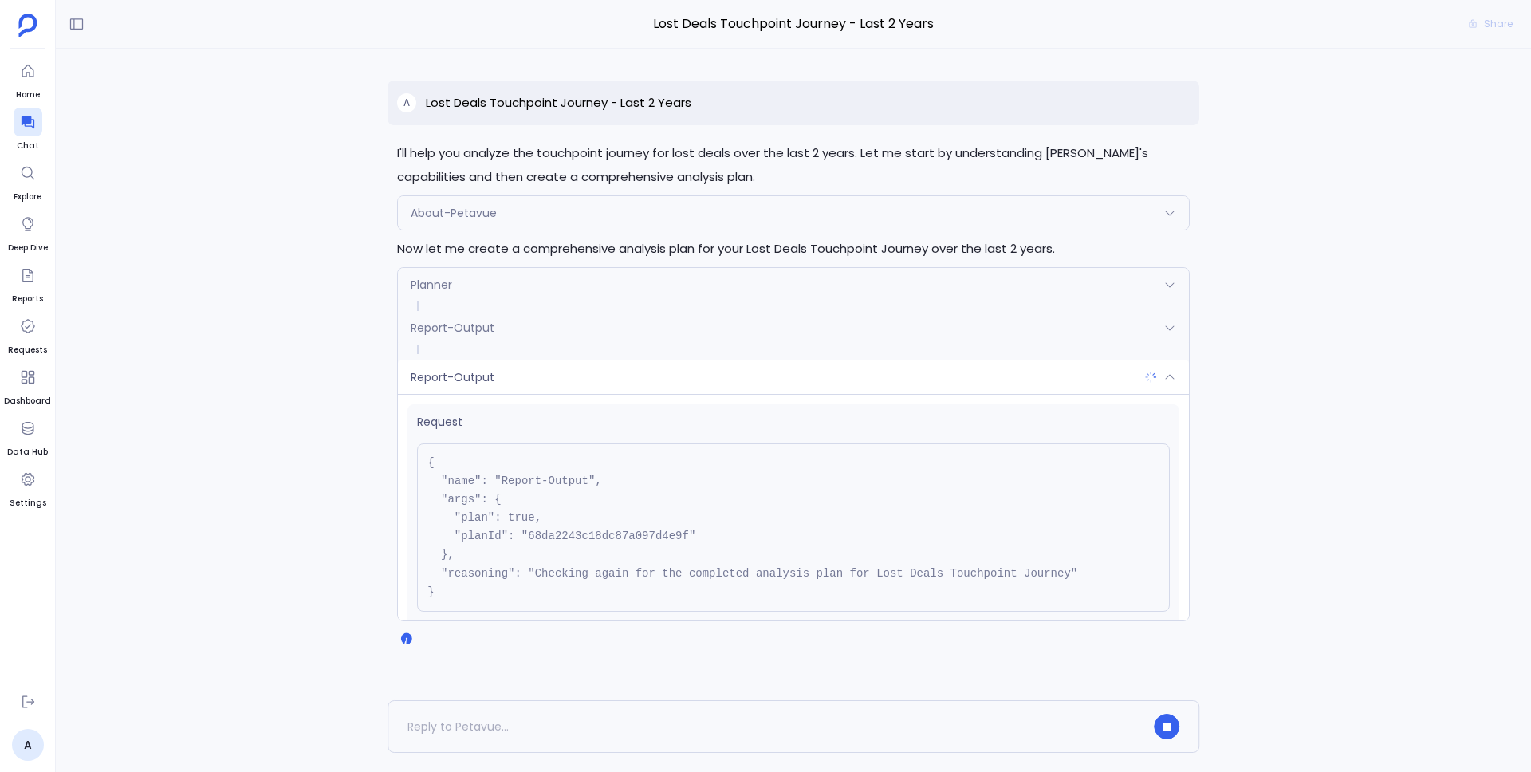
click at [793, 333] on div "Report-Output" at bounding box center [793, 328] width 791 height 34
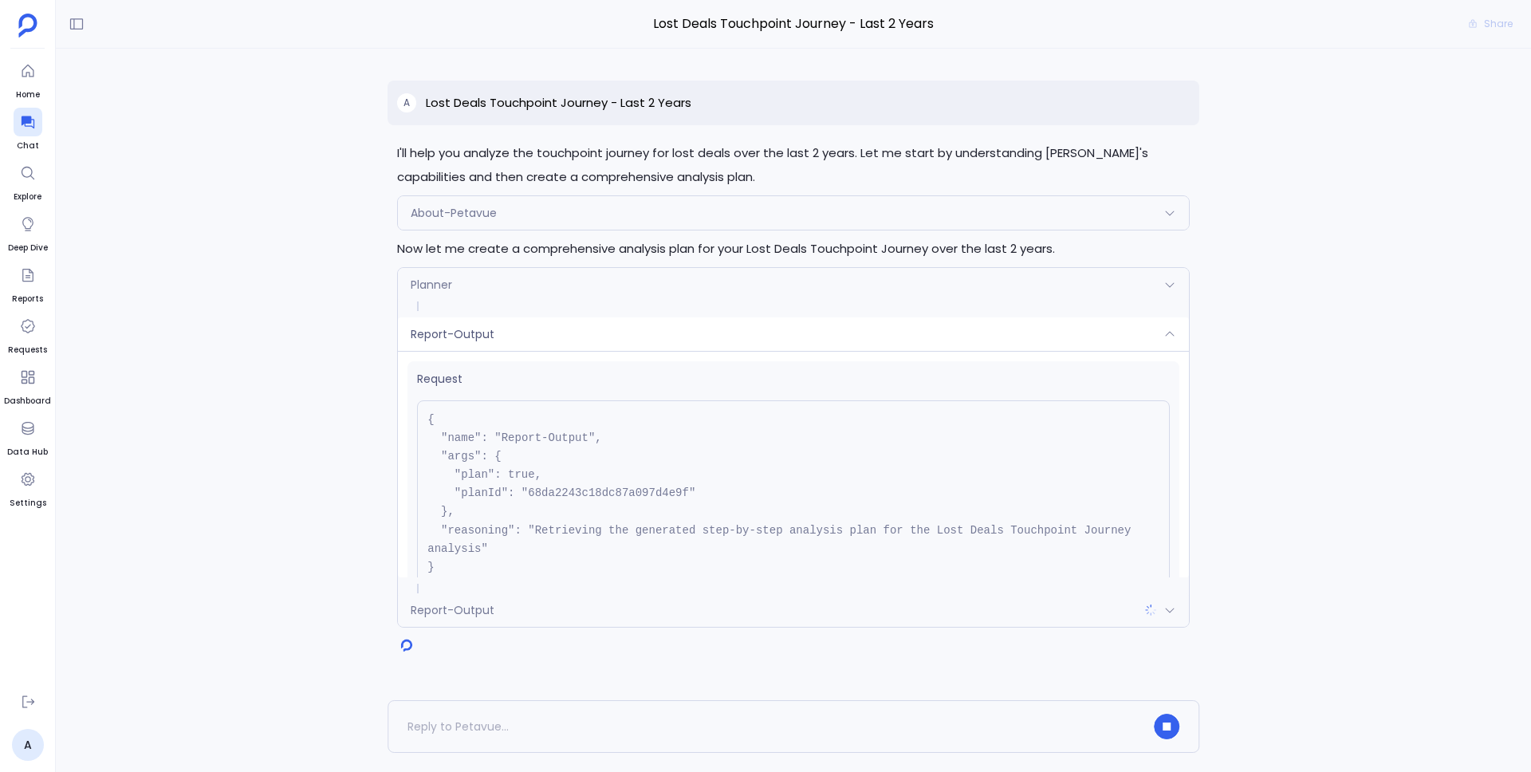
click at [798, 298] on div "Planner" at bounding box center [793, 285] width 791 height 34
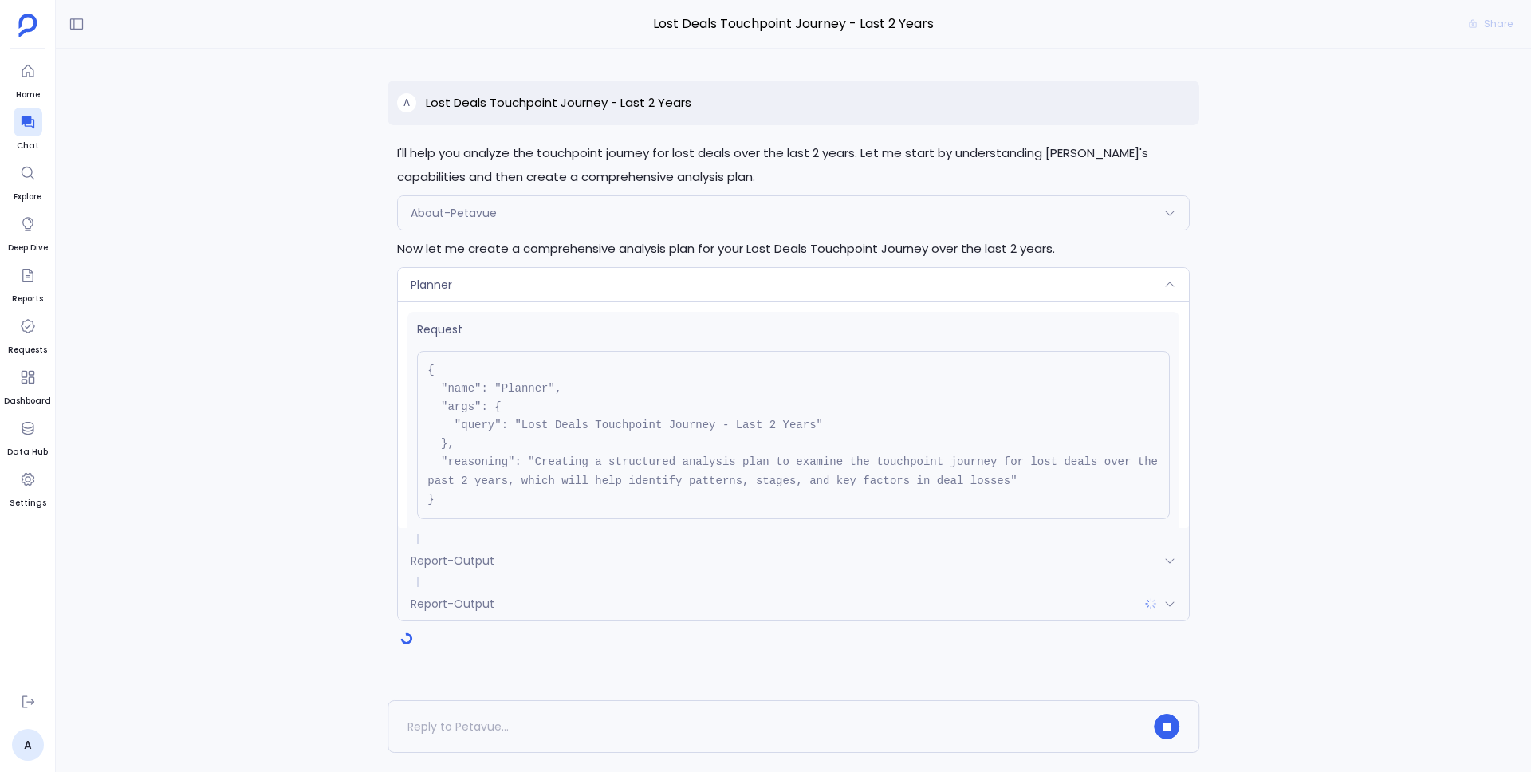
click at [712, 589] on div "Report-Output" at bounding box center [793, 604] width 791 height 34
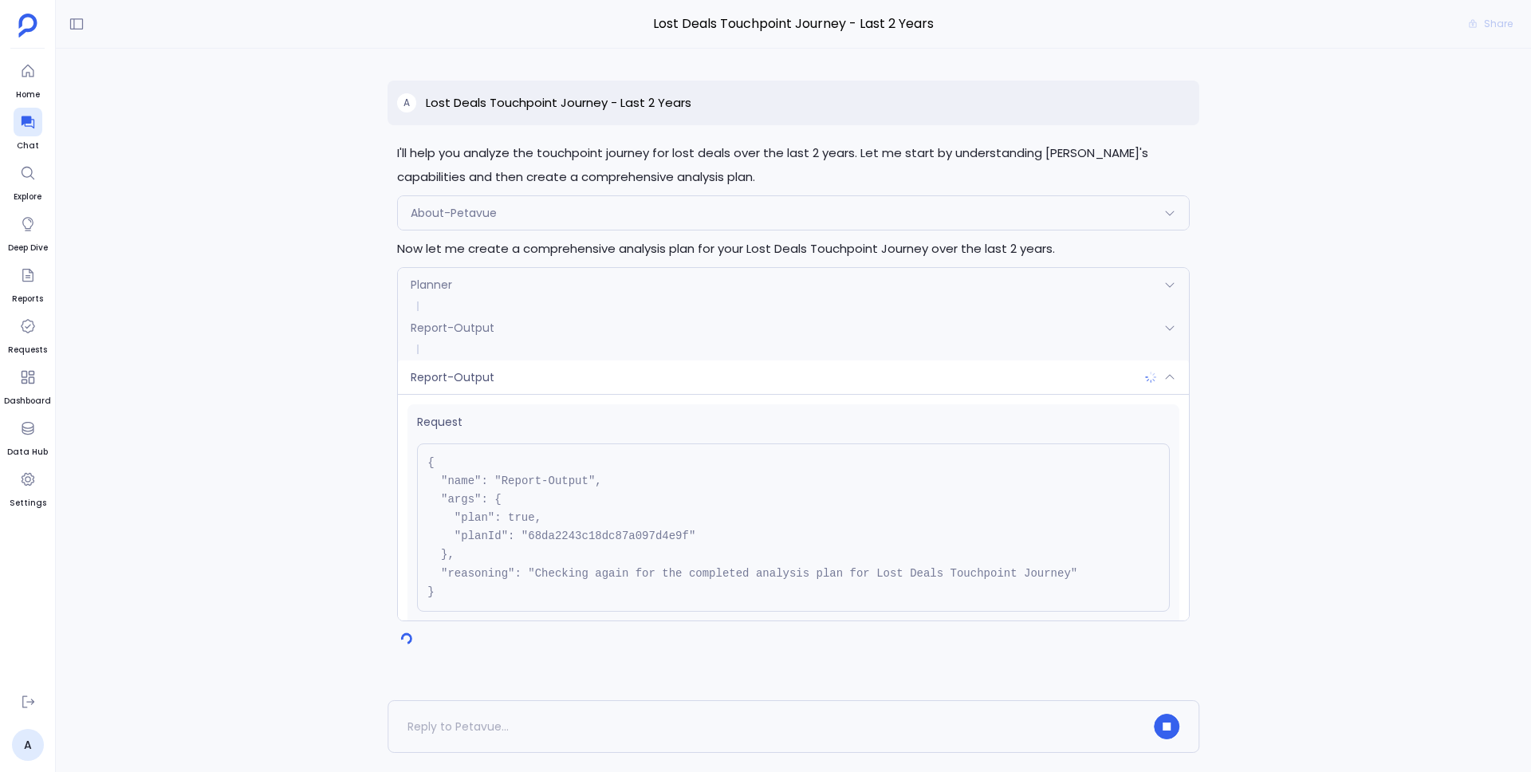
click at [883, 543] on pre "{ "name": "Report-Output", "args": { "plan": true, "planId": "68da2243c18dc87a0…" at bounding box center [793, 527] width 753 height 168
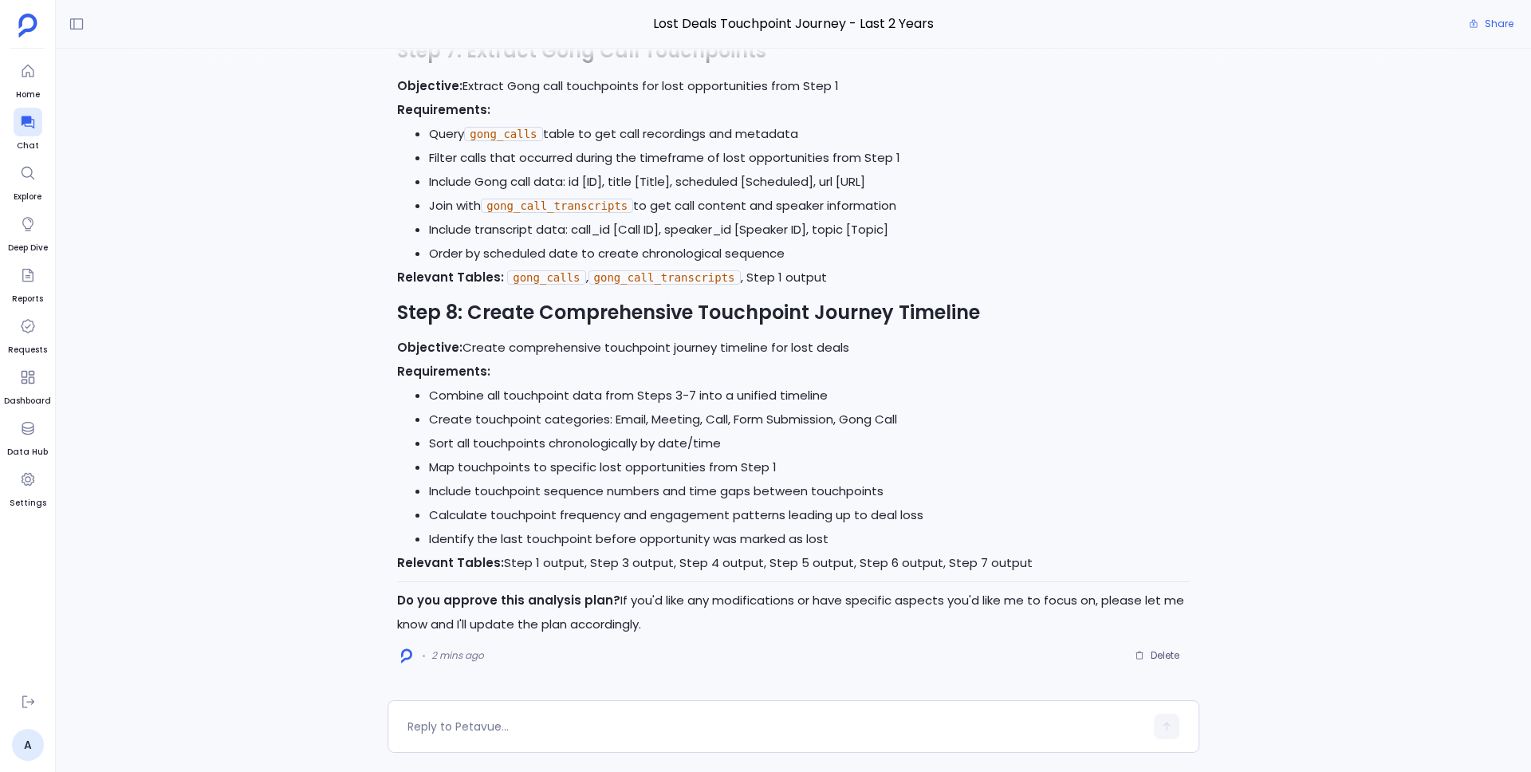
click at [361, 333] on div "I'll help you analyze the touchpoint journey for lost deals over the last 2 yea…" at bounding box center [794, 375] width 1476 height 652
click at [518, 628] on div at bounding box center [794, 726] width 812 height 53
click at [518, 628] on textarea at bounding box center [776, 727] width 737 height 16
type textarea "u"
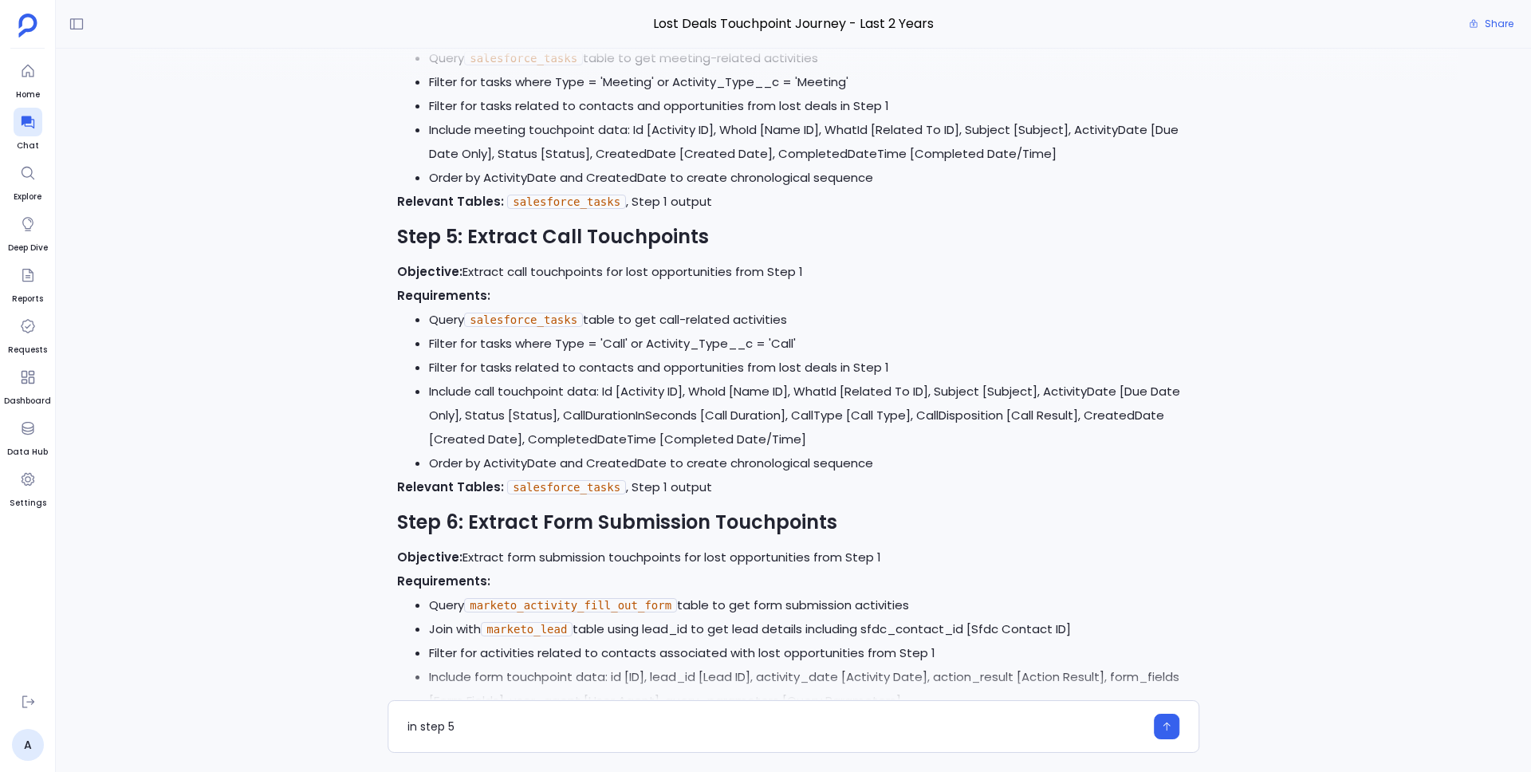
scroll to position [-734, 0]
click at [686, 337] on li "Filter for tasks where Type = 'Call' or Activity_Type__c = 'Call'" at bounding box center [809, 345] width 761 height 24
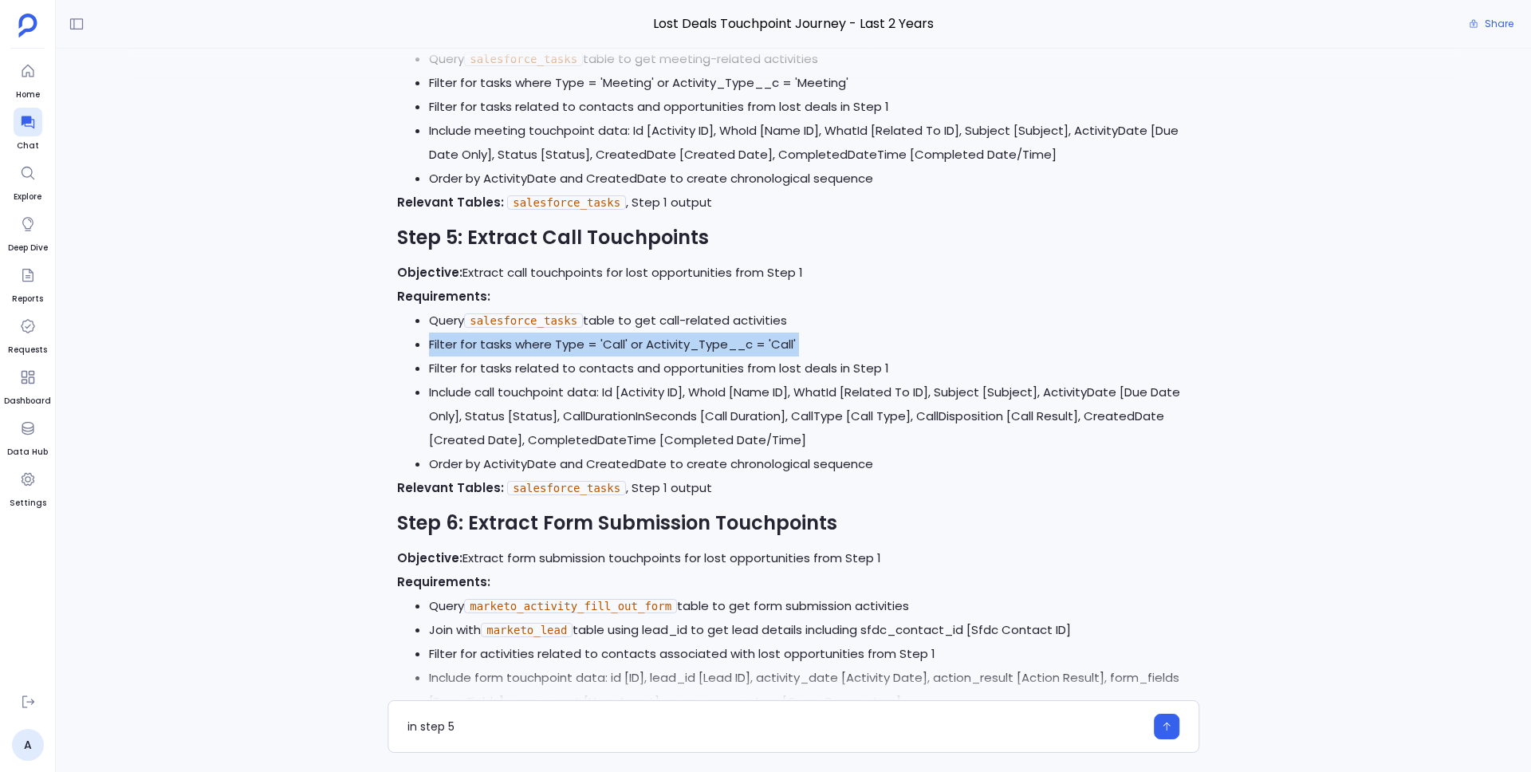
click at [686, 337] on li "Filter for tasks where Type = 'Call' or Activity_Type__c = 'Call'" at bounding box center [809, 345] width 761 height 24
copy ul "Filter for tasks where Type = 'Call' or Activity_Type__c = 'Call'"
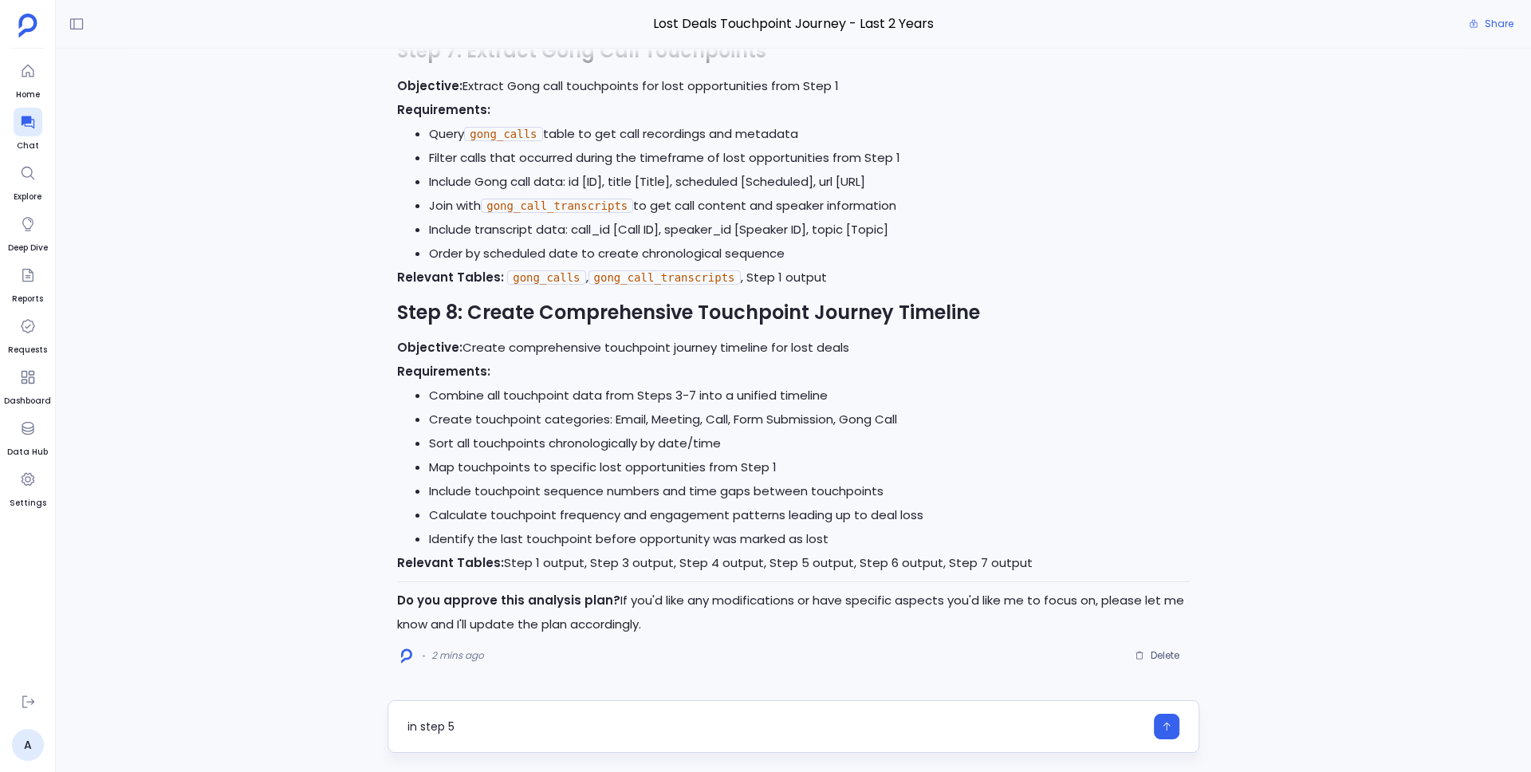
click at [579, 628] on textarea "in step 5" at bounding box center [776, 727] width 737 height 16
click at [461, 628] on textarea "in step 5, Filter for tasks where Type = 'Call' or Activity_Type__c = 'Call'" at bounding box center [776, 727] width 737 height 16
type textarea "in step 5, don't filter for tasks where Type = 'Call' or Activity_Type__c = 'Ca…"
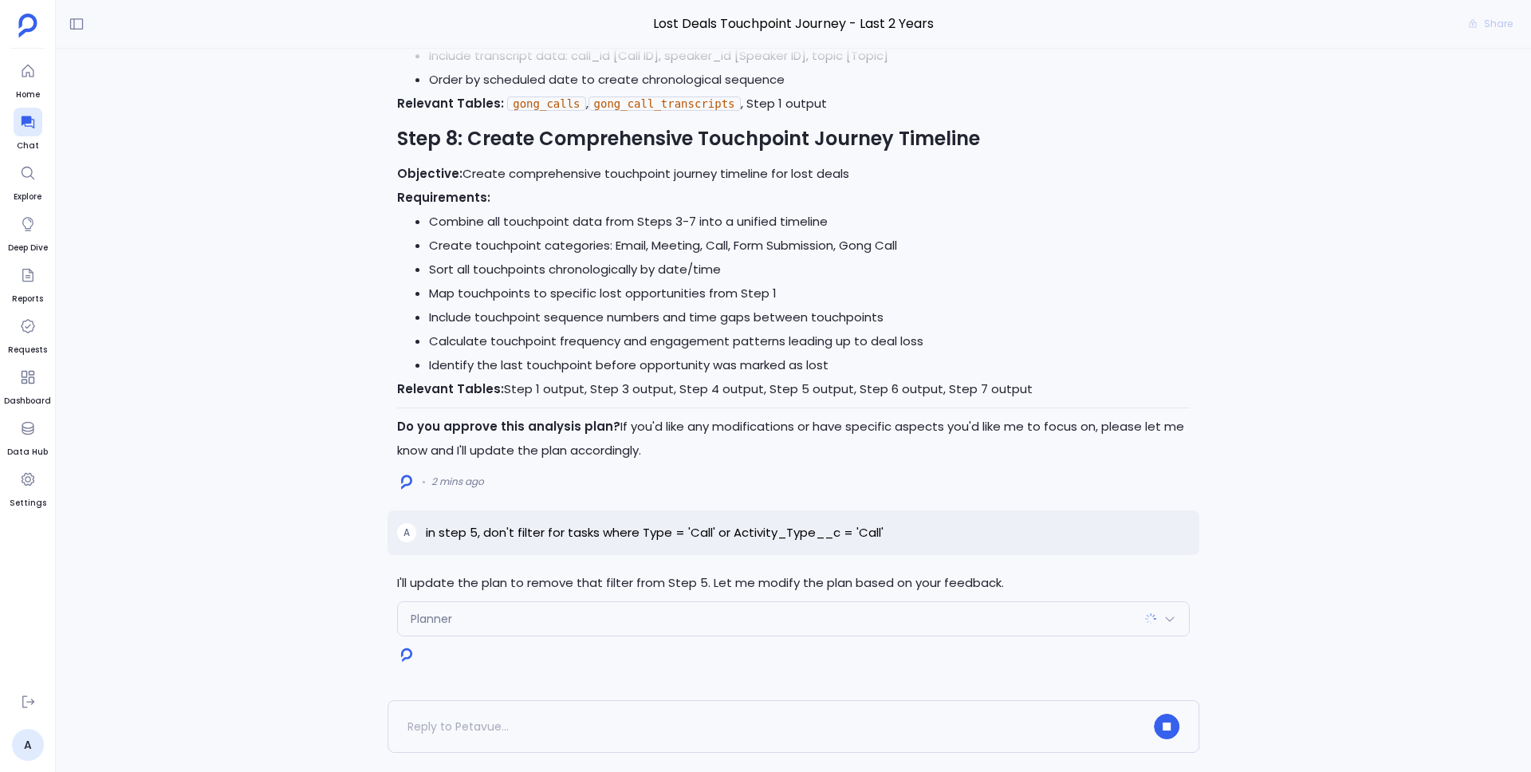
click at [713, 609] on div "Planner" at bounding box center [793, 619] width 791 height 34
